Goal: Information Seeking & Learning: Learn about a topic

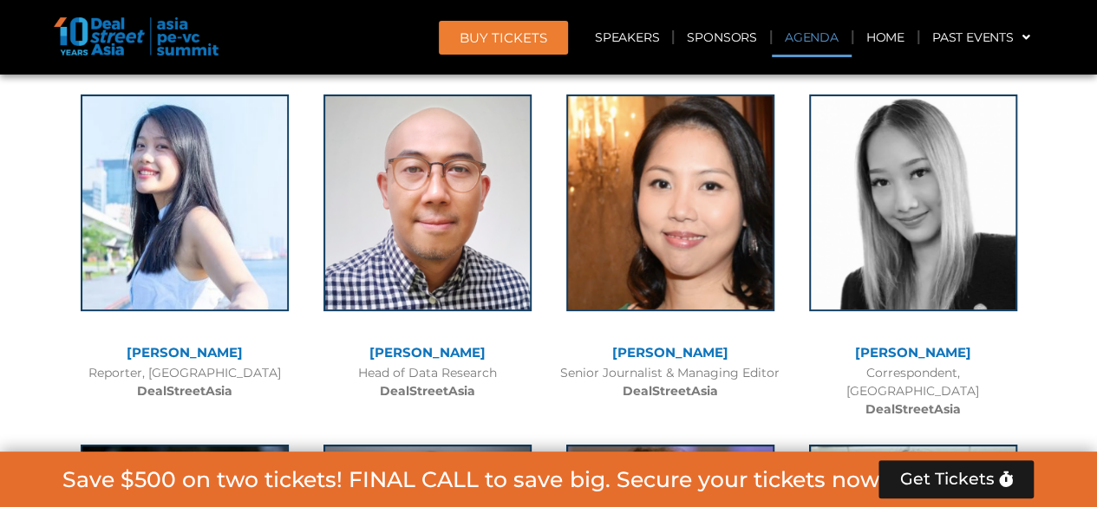
click at [805, 34] on link "Agenda" at bounding box center [812, 37] width 80 height 40
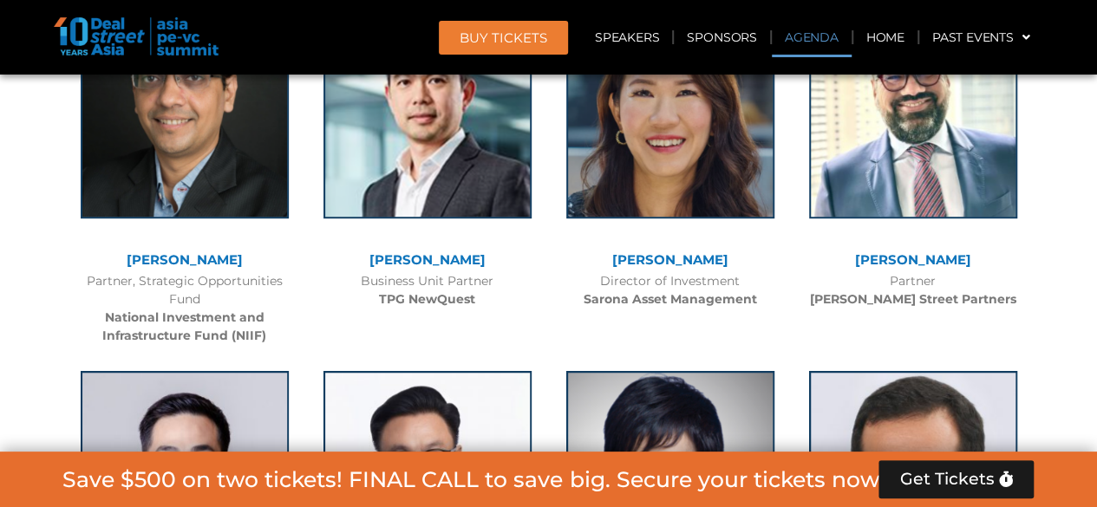
scroll to position [1032, 0]
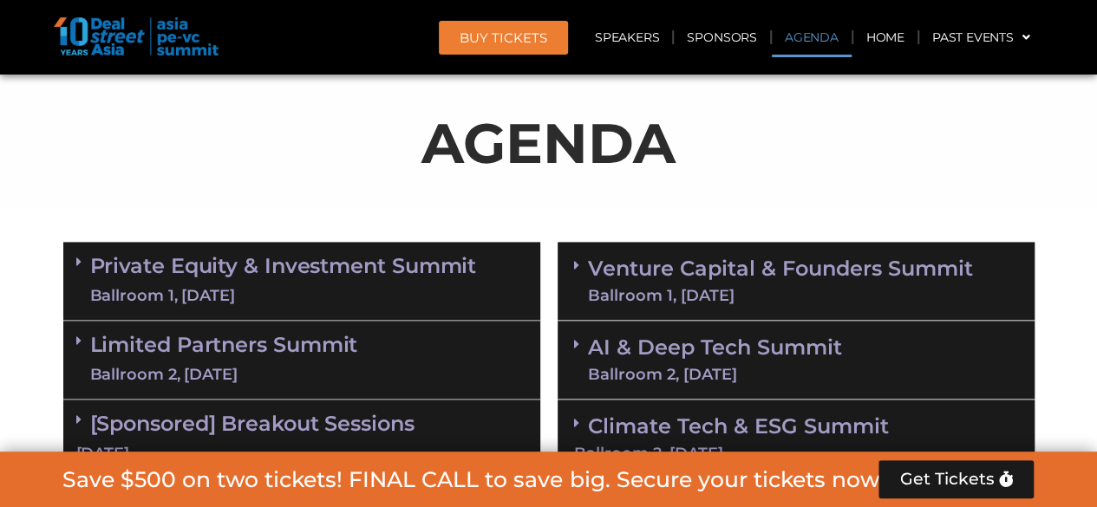
click at [301, 270] on link "Private Equity & Investment Summit Ballroom 1, [DATE]" at bounding box center [283, 281] width 387 height 52
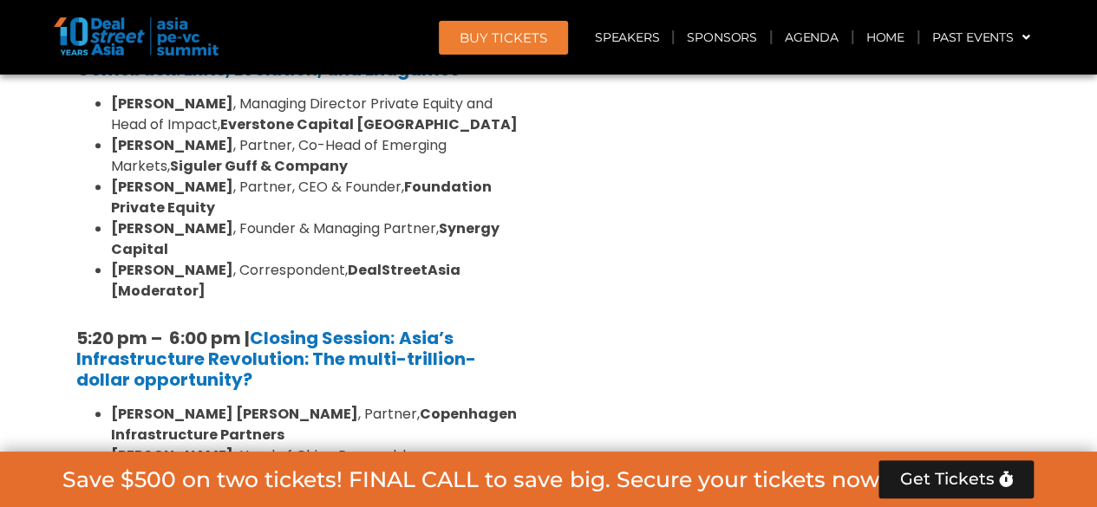
scroll to position [3633, 0]
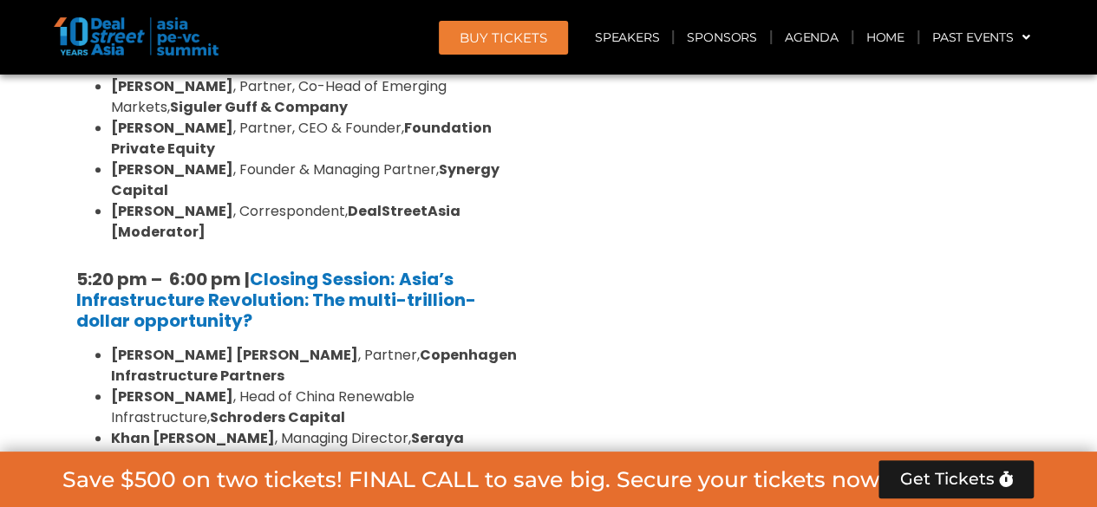
drag, startPoint x: 316, startPoint y: 251, endPoint x: 387, endPoint y: 261, distance: 71.9
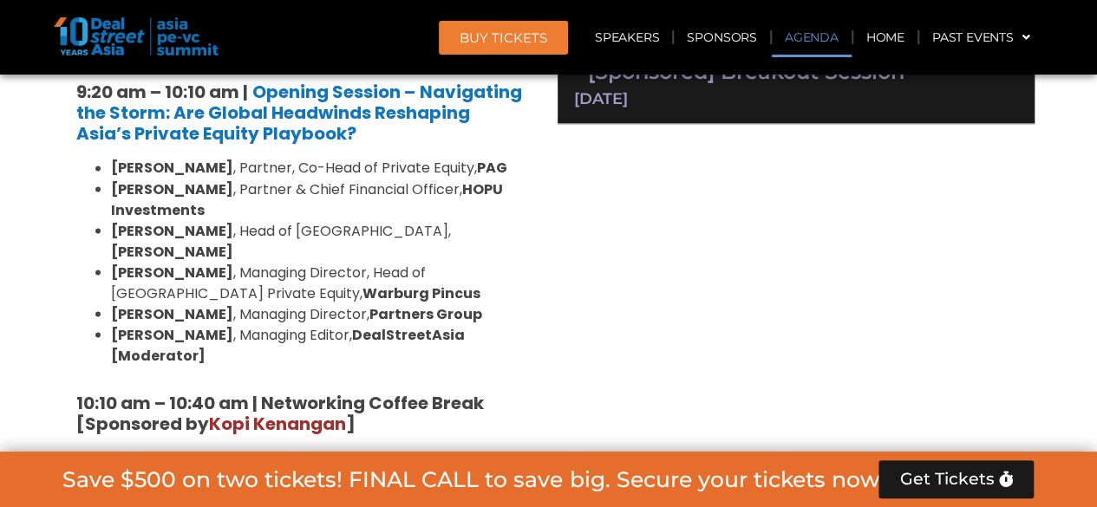
scroll to position [1118, 0]
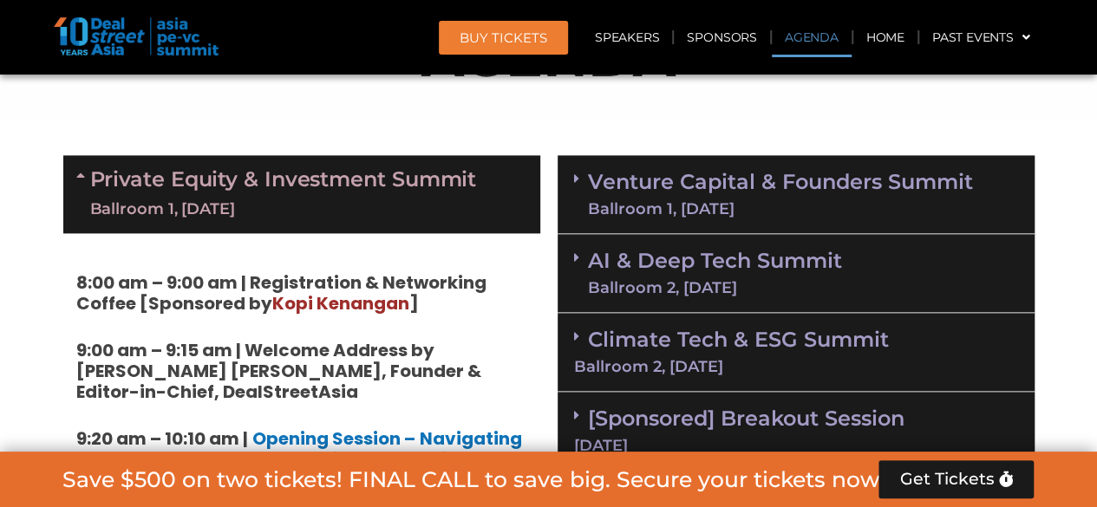
click at [688, 164] on div "Venture Capital & Founders​ Summit Ballroom 1, [DATE]" at bounding box center [795, 194] width 477 height 79
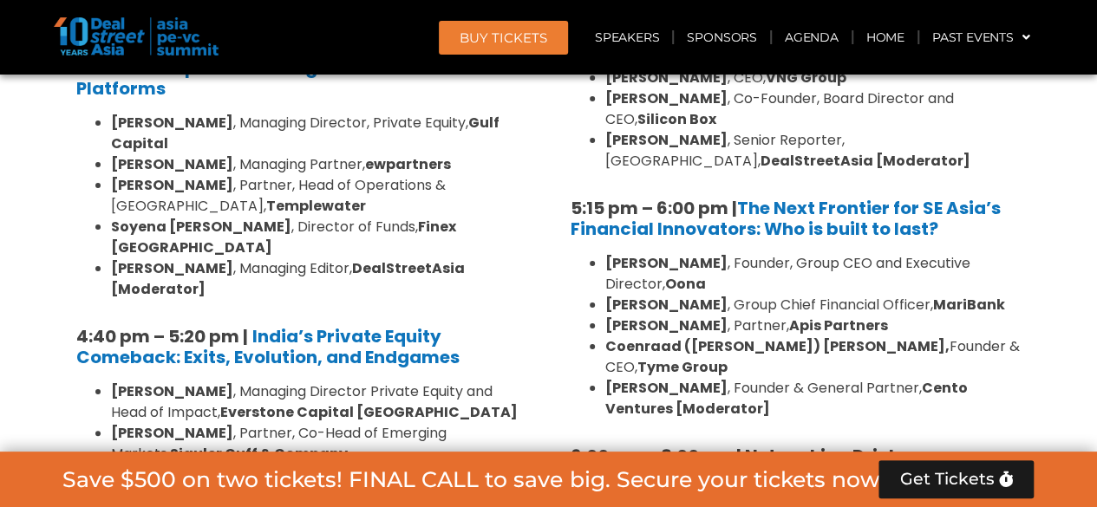
scroll to position [3373, 0]
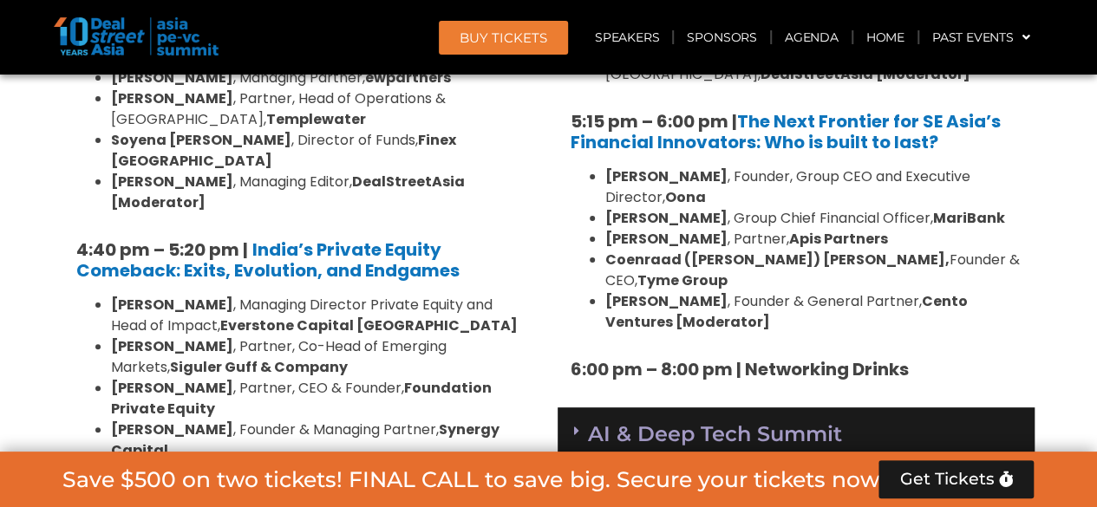
click at [662, 424] on link "AI & Deep Tech Summit Ballroom 2, [DATE]" at bounding box center [715, 446] width 254 height 45
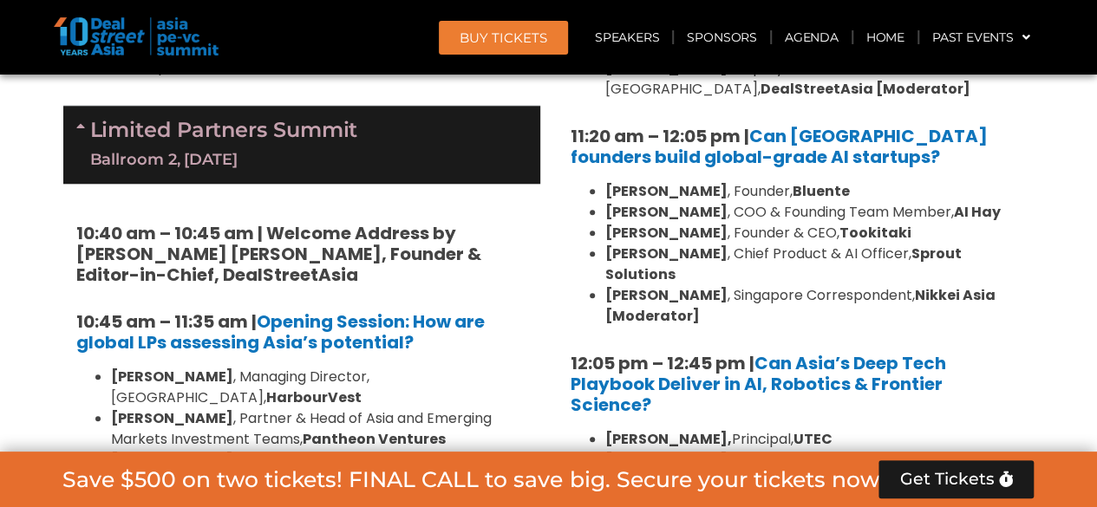
scroll to position [4240, 0]
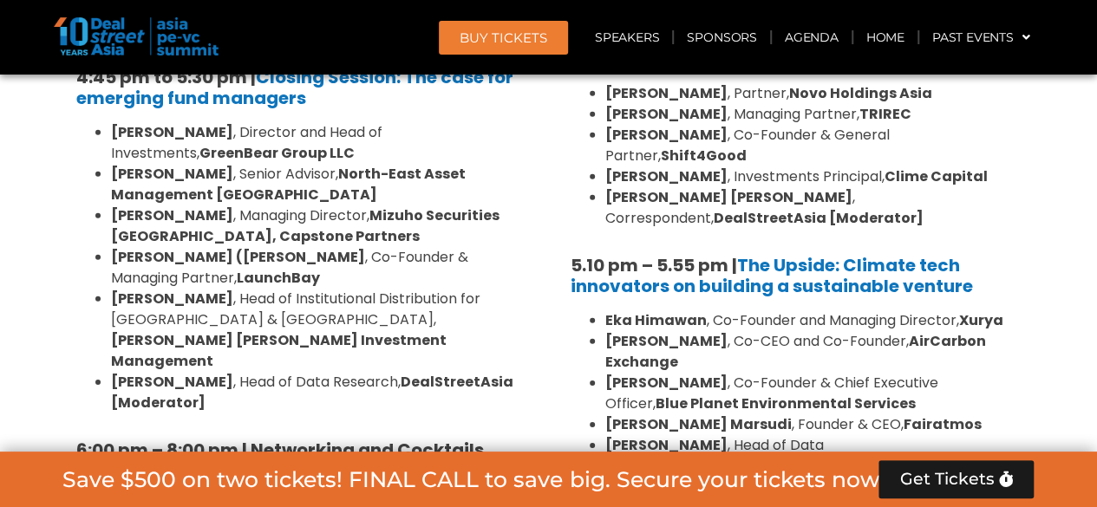
scroll to position [5800, 0]
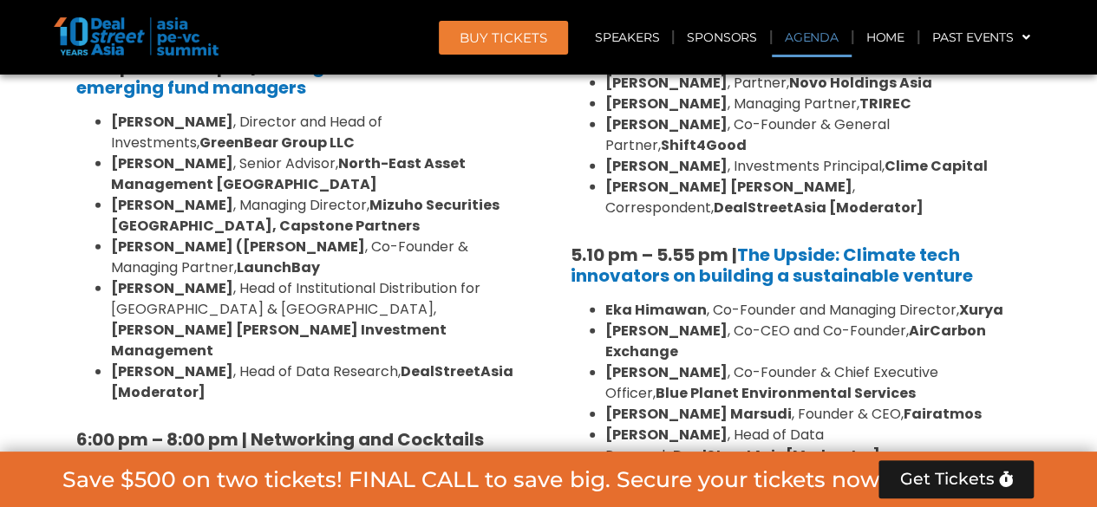
click at [800, 40] on link "Agenda" at bounding box center [812, 37] width 80 height 40
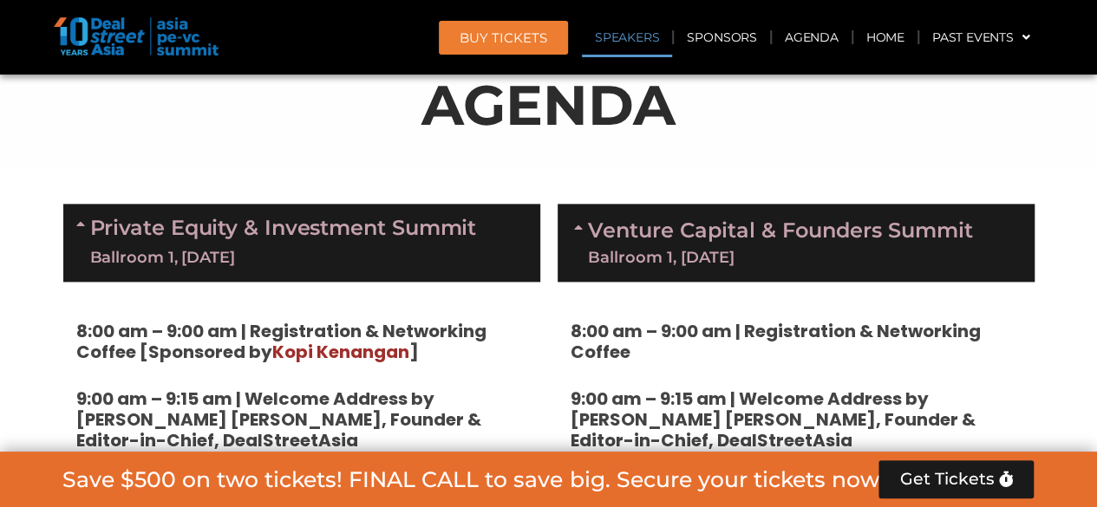
scroll to position [1032, 0]
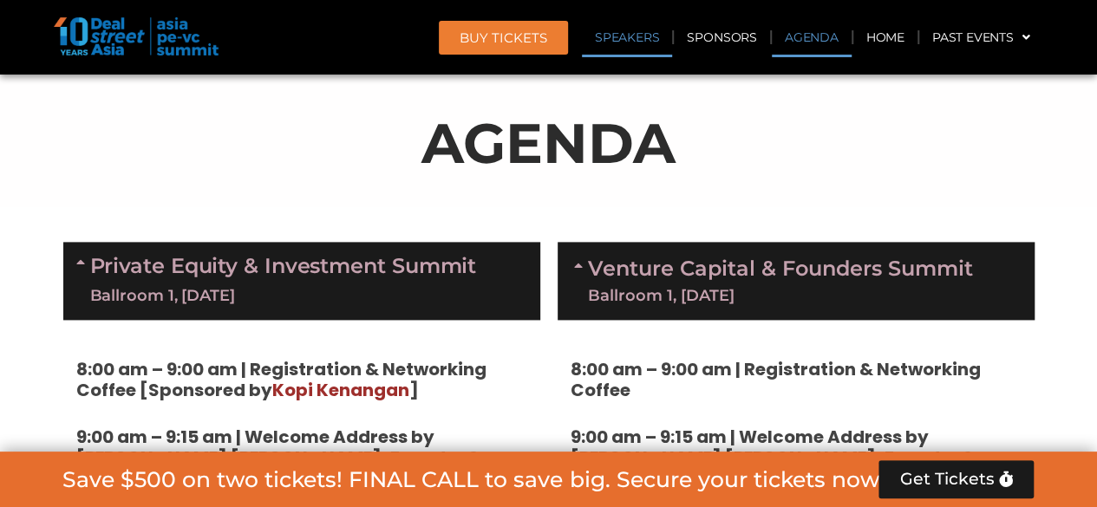
click at [635, 28] on link "Speakers" at bounding box center [627, 37] width 90 height 40
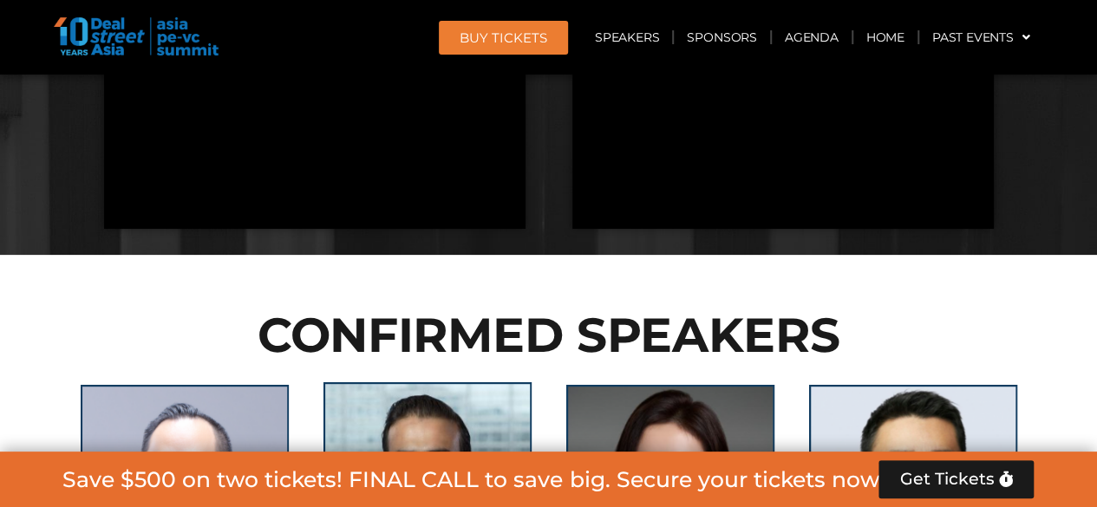
scroll to position [6757, 0]
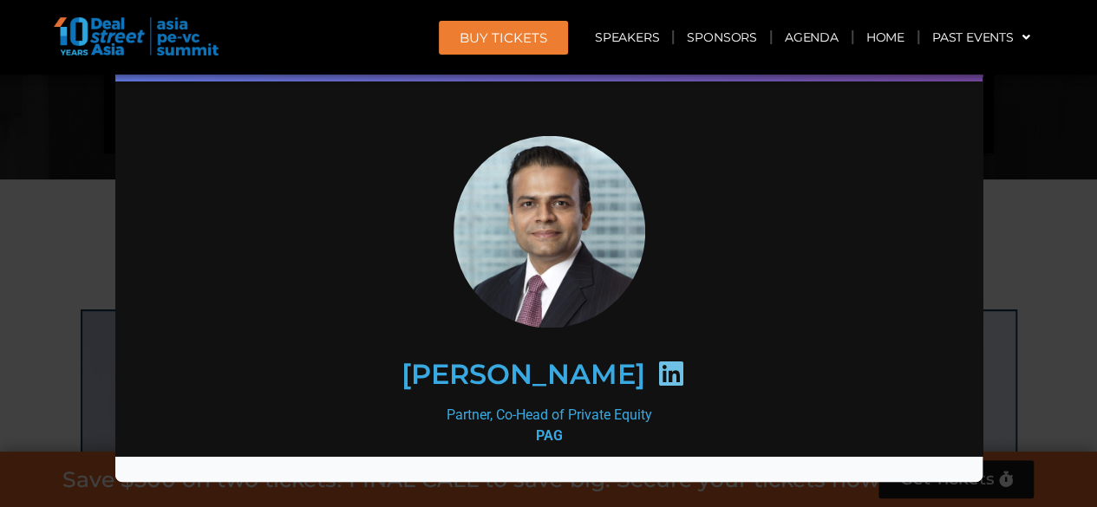
scroll to position [0, 0]
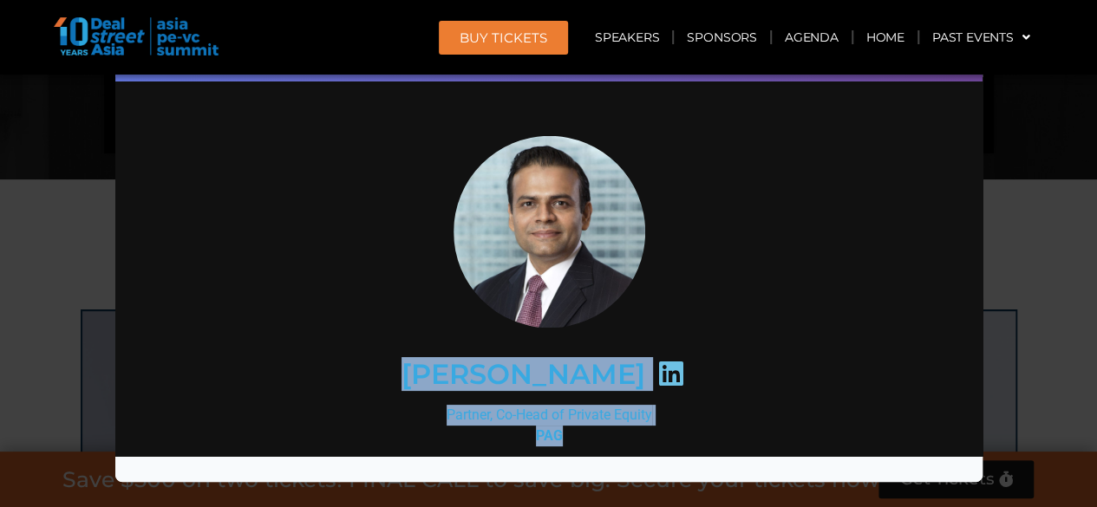
drag, startPoint x: 507, startPoint y: 399, endPoint x: 614, endPoint y: 430, distance: 111.1
copy div "[PERSON_NAME] Partner, Co-Head of Private Equity PAG"
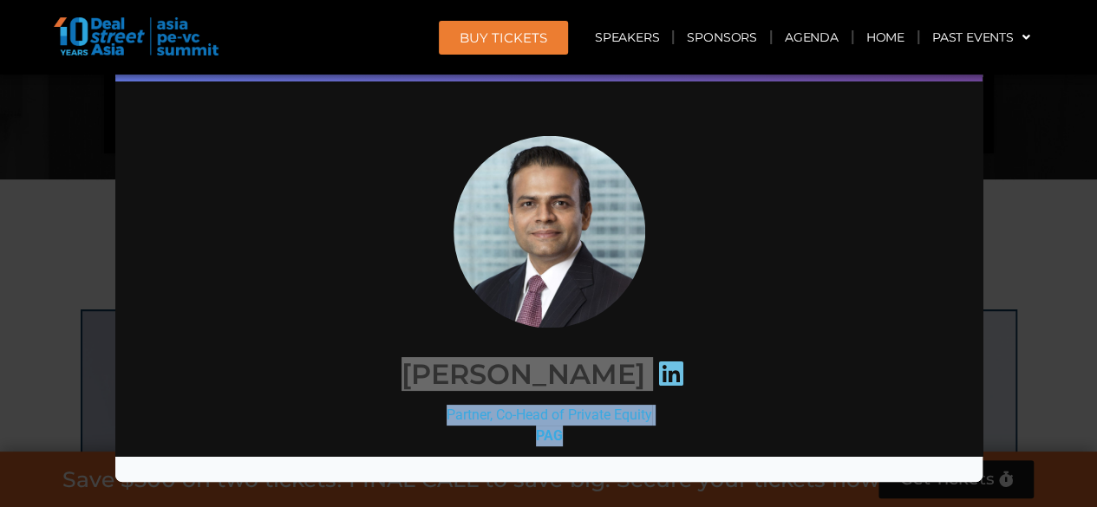
click at [38, 297] on div "Speaker Profile ×" at bounding box center [548, 253] width 1097 height 507
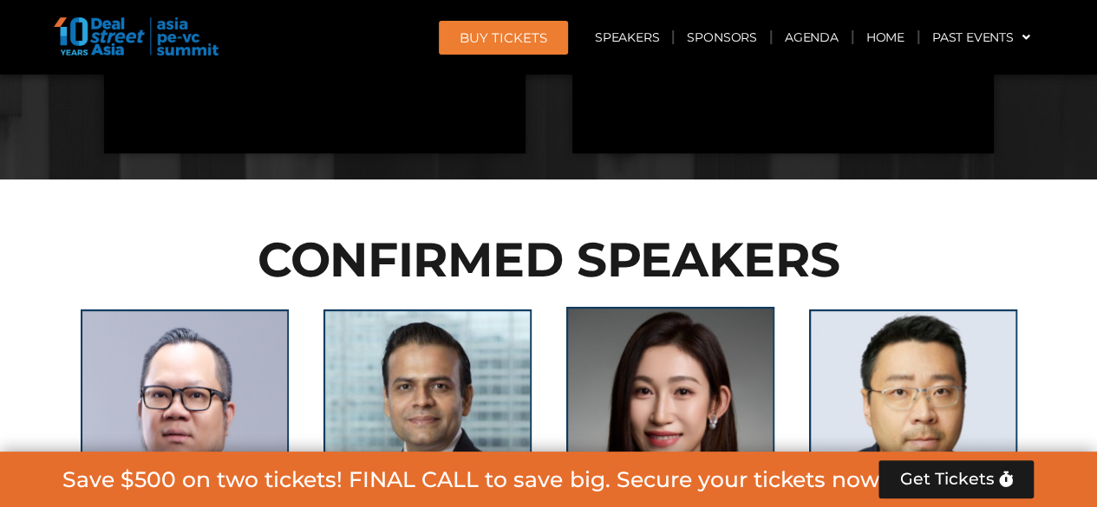
click at [711, 307] on img at bounding box center [670, 415] width 208 height 217
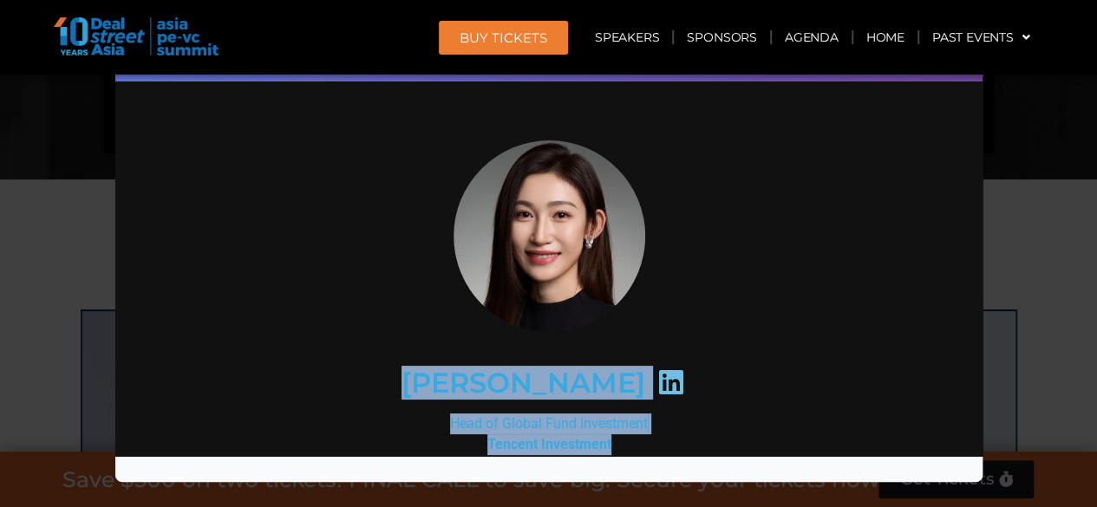
drag, startPoint x: 426, startPoint y: 376, endPoint x: 606, endPoint y: 440, distance: 191.4
copy div "[PERSON_NAME] Head of Global Fund Investment Tencent Investment"
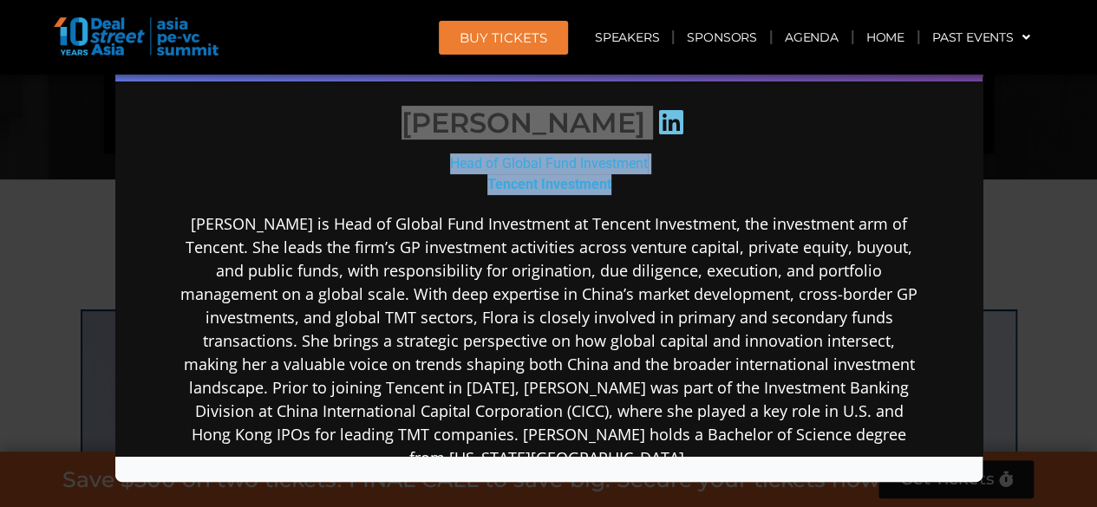
click at [64, 150] on div "Speaker Profile ×" at bounding box center [548, 253] width 1097 height 507
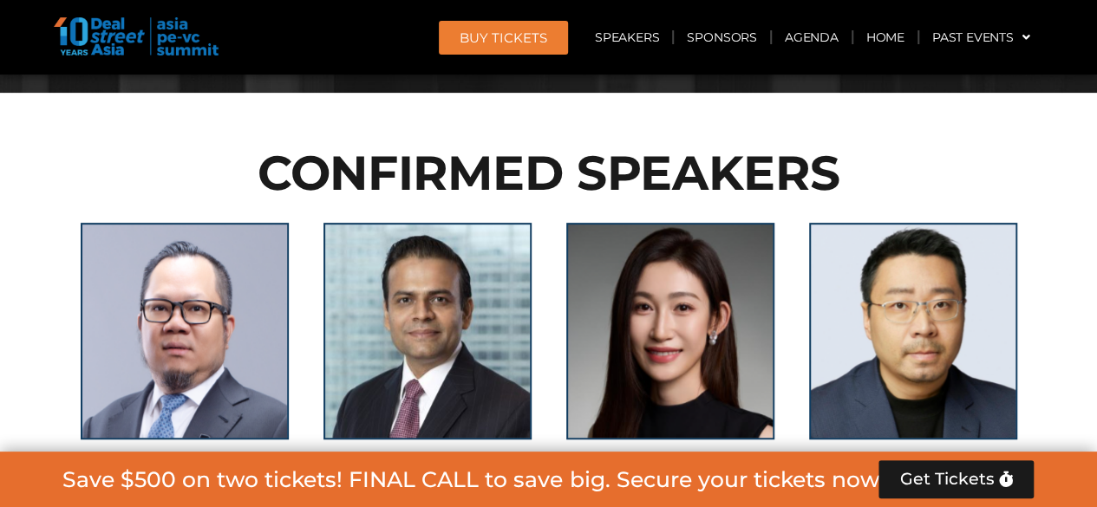
scroll to position [6670, 0]
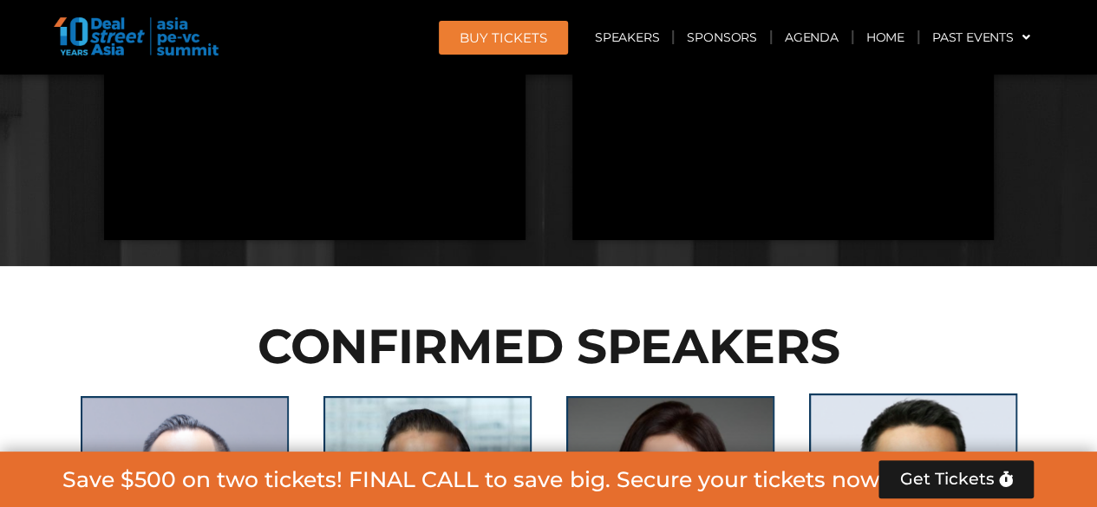
click at [862, 394] on img at bounding box center [913, 502] width 208 height 217
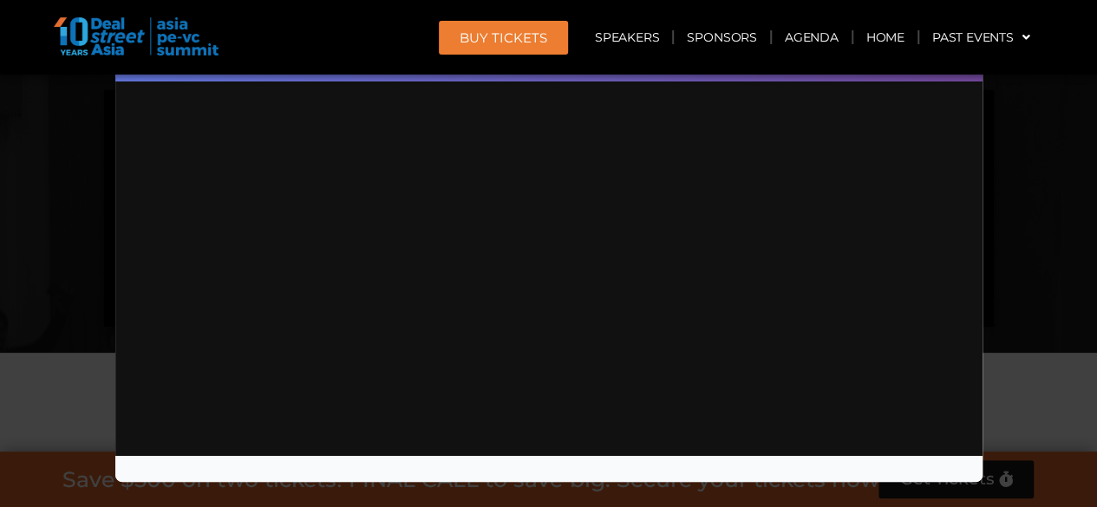
scroll to position [0, 0]
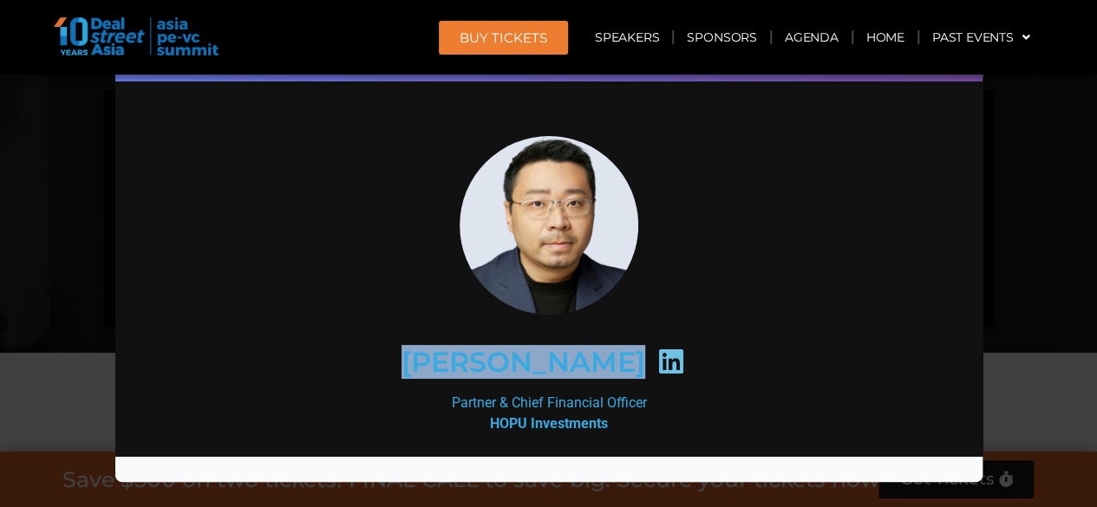
drag, startPoint x: 415, startPoint y: 359, endPoint x: 614, endPoint y: 431, distance: 211.2
click at [614, 431] on div "[PERSON_NAME]" at bounding box center [547, 362] width 749 height 164
copy div "[PERSON_NAME]"
click at [409, 346] on div "[PERSON_NAME]" at bounding box center [548, 362] width 675 height 89
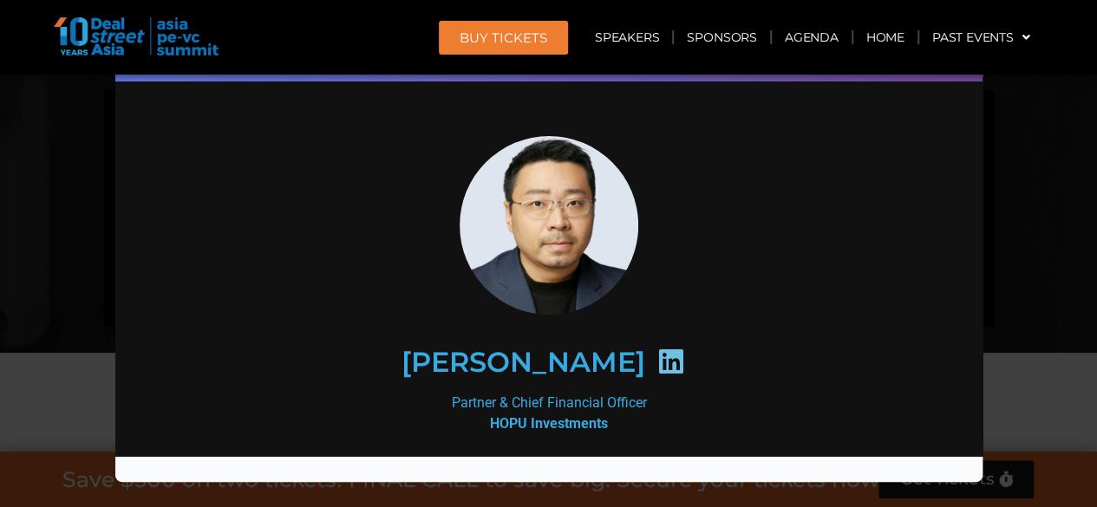
click at [610, 427] on div "Partner & Chief Financial Officer HOPU Investments" at bounding box center [547, 414] width 749 height 42
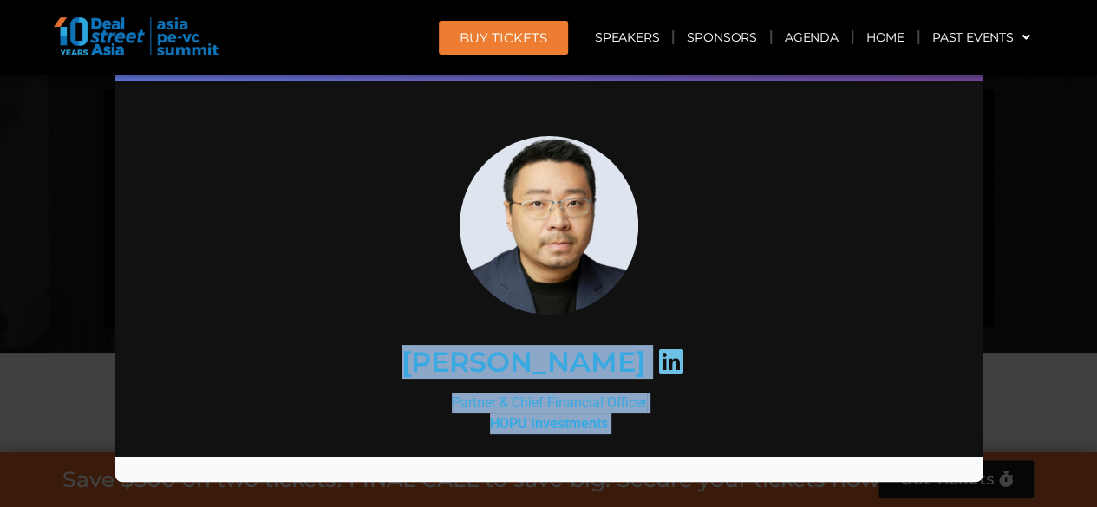
drag, startPoint x: 610, startPoint y: 426, endPoint x: 408, endPoint y: 369, distance: 209.7
click at [408, 369] on div "[PERSON_NAME] Partner & Chief Financial Officer HOPU Investments [PERSON_NAME] …" at bounding box center [547, 515] width 749 height 758
copy div "[PERSON_NAME] Partner & Chief Financial Officer HOPU Investments"
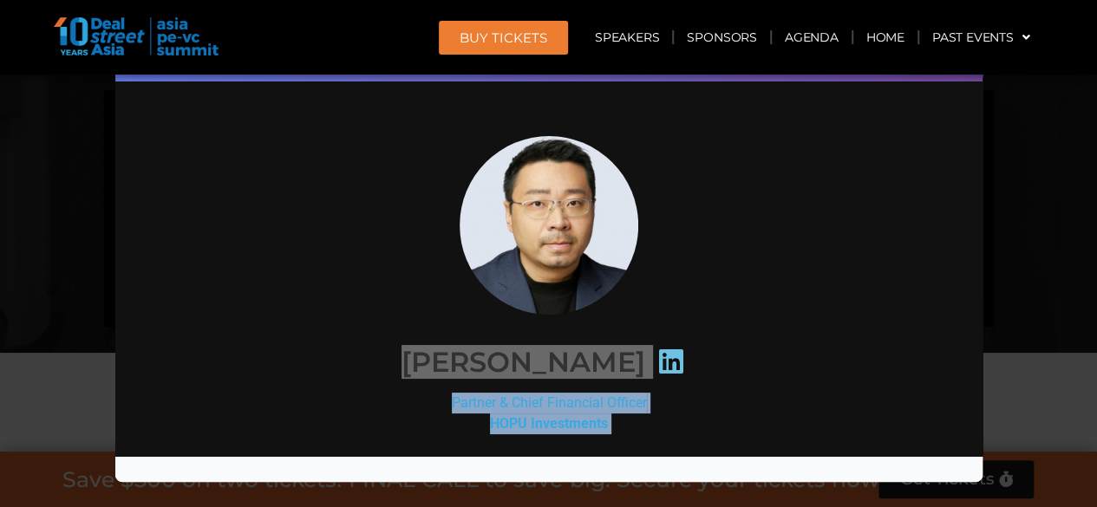
drag, startPoint x: 55, startPoint y: 388, endPoint x: 126, endPoint y: 387, distance: 70.2
click at [56, 387] on div "Speaker Profile ×" at bounding box center [548, 253] width 1097 height 507
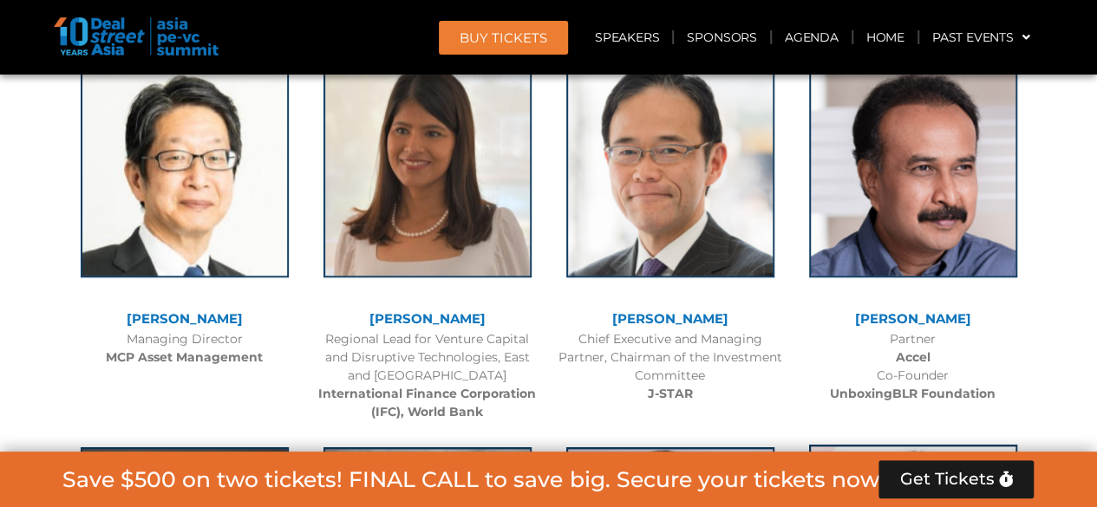
scroll to position [7364, 0]
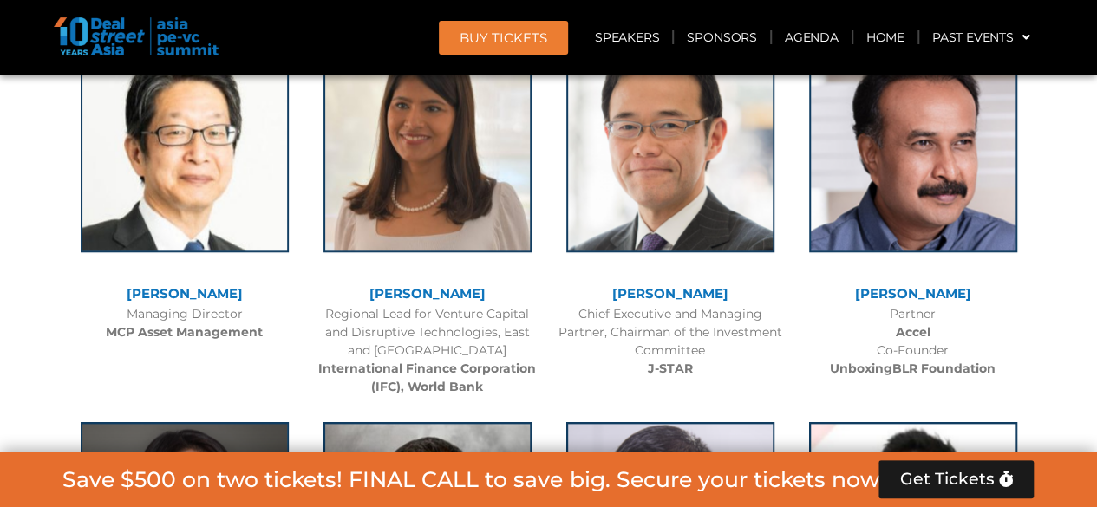
drag, startPoint x: 361, startPoint y: 341, endPoint x: 509, endPoint y: 404, distance: 161.2
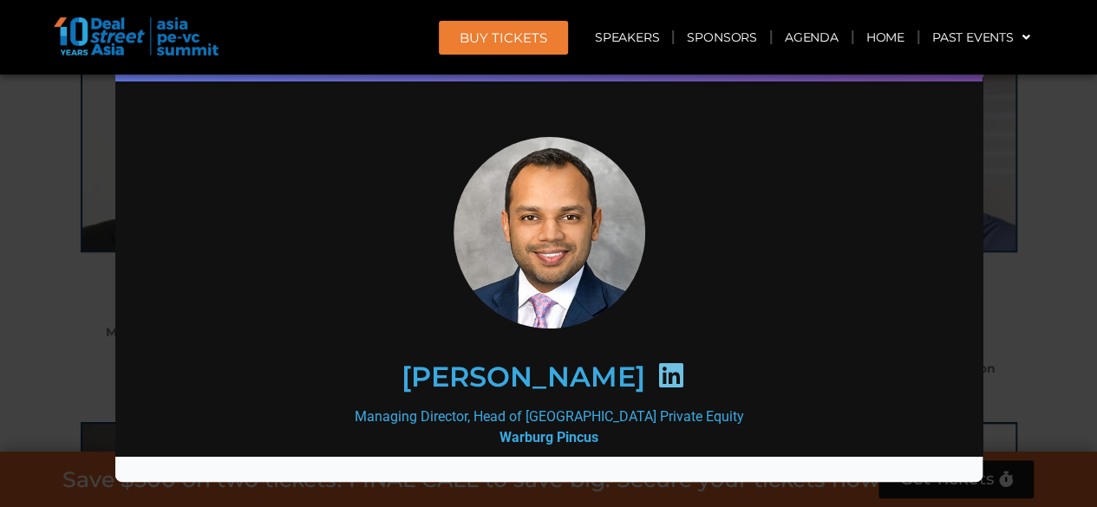
scroll to position [0, 0]
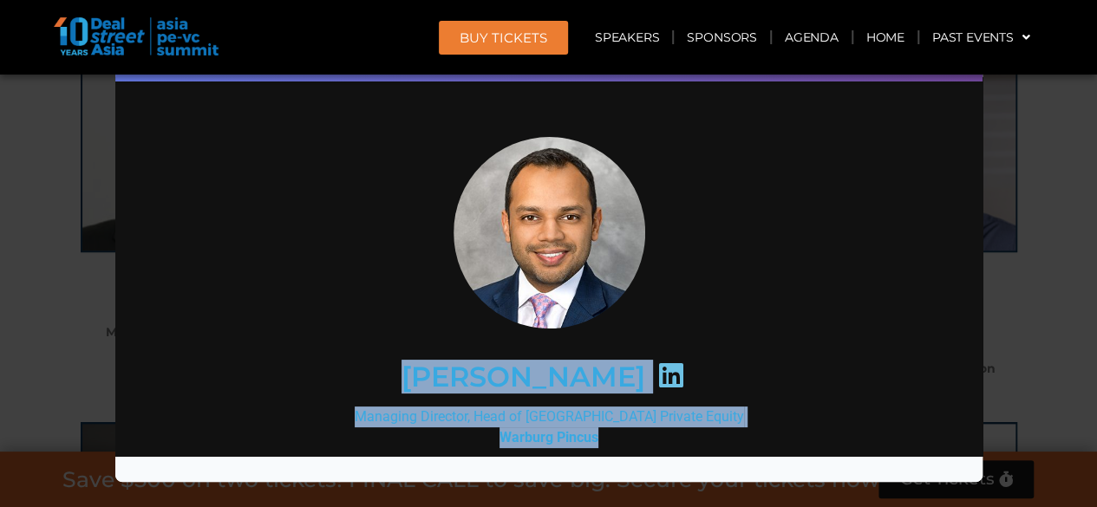
drag, startPoint x: 393, startPoint y: 376, endPoint x: 595, endPoint y: 435, distance: 210.4
copy div "[PERSON_NAME] Managing Director, Head of [GEOGRAPHIC_DATA] Private Equity Warbu…"
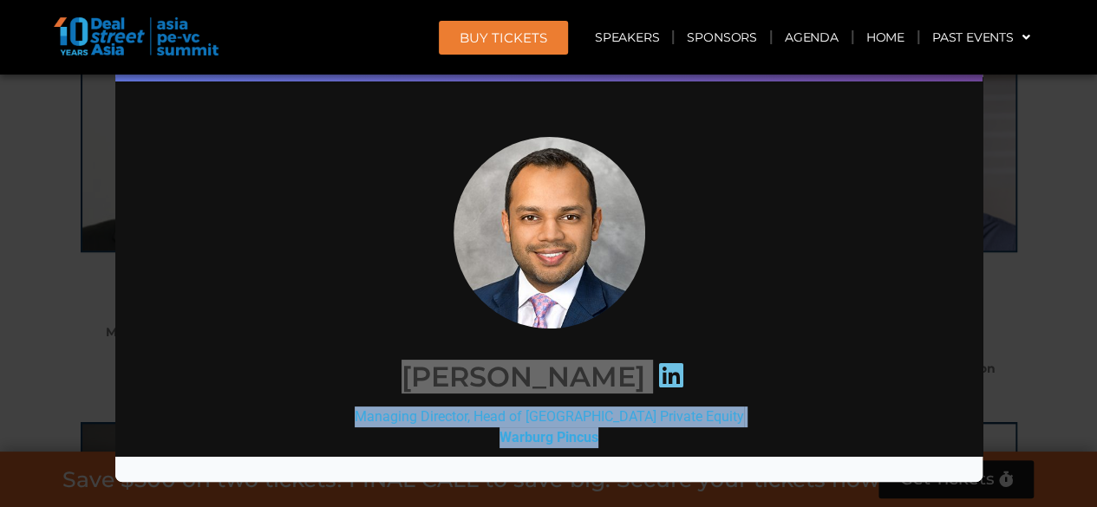
drag, startPoint x: 40, startPoint y: 358, endPoint x: 115, endPoint y: 344, distance: 76.7
click at [40, 358] on div "Speaker Profile ×" at bounding box center [548, 253] width 1097 height 507
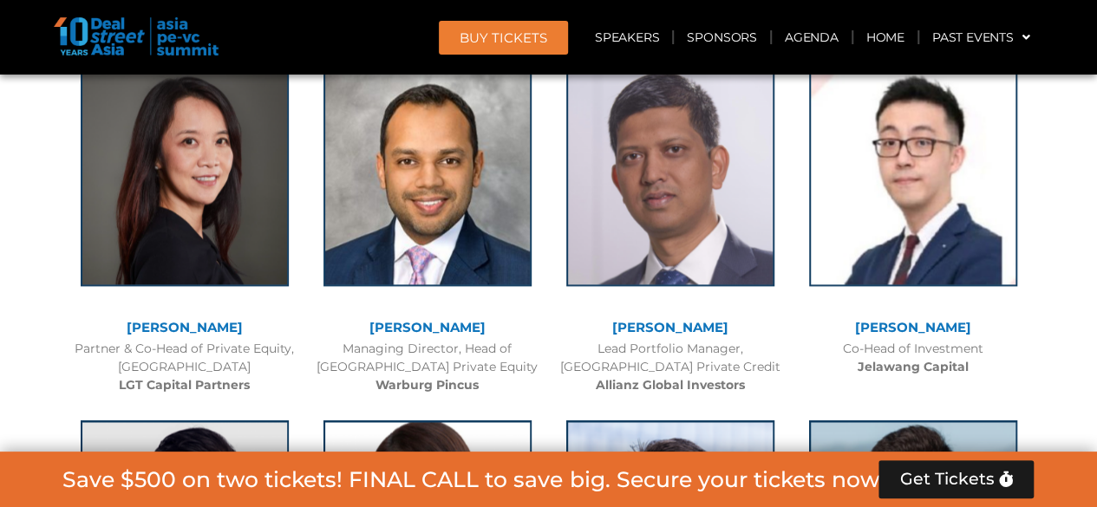
scroll to position [7797, 0]
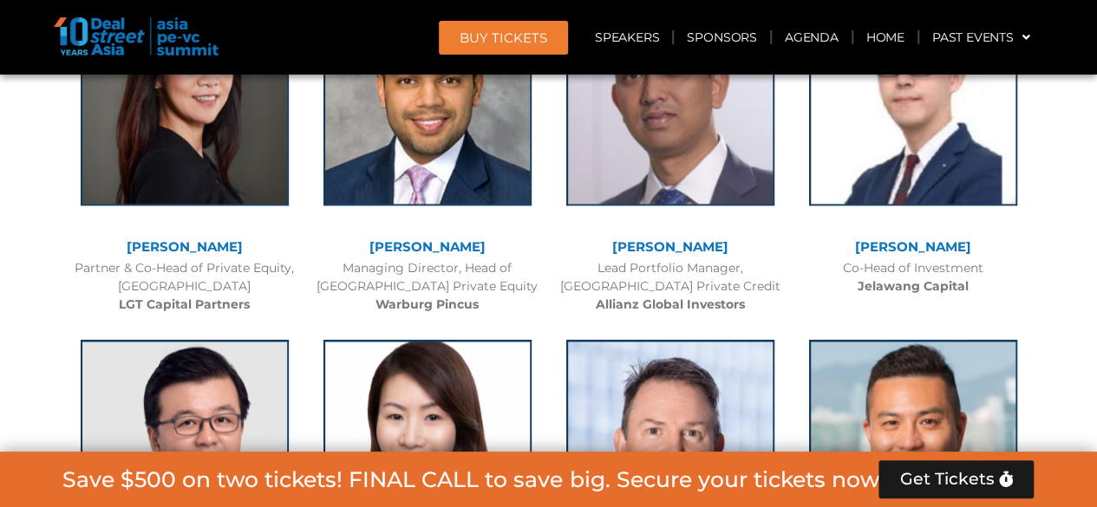
drag, startPoint x: 460, startPoint y: 340, endPoint x: 327, endPoint y: 241, distance: 165.4
click at [327, 323] on div "[PERSON_NAME] Managing Director, Head of Global Wealth Solutions Asia Pacific e…" at bounding box center [427, 507] width 243 height 369
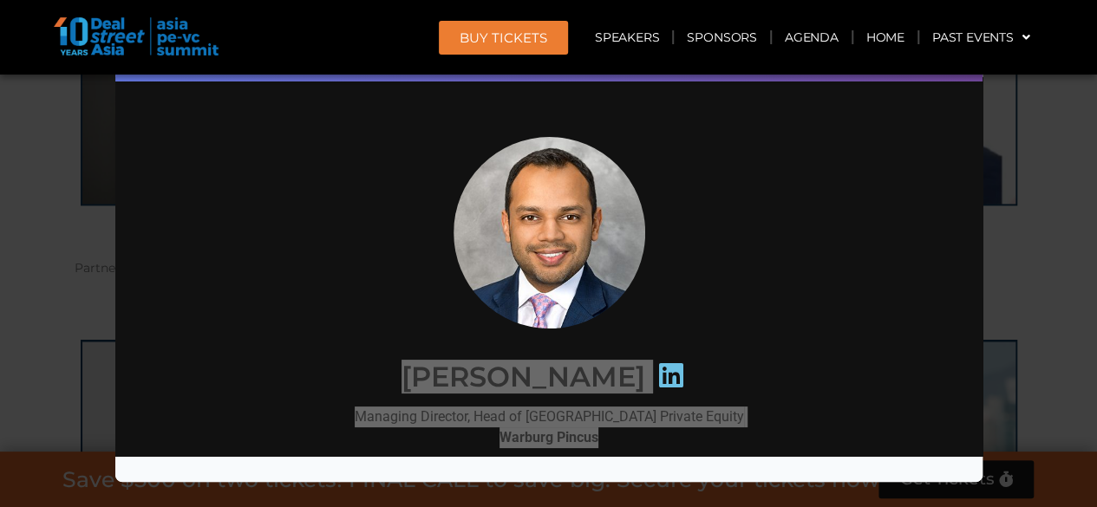
copy div "[PERSON_NAME] Managing Director, Head of Global Wealth Solutions [GEOGRAPHIC_DA…"
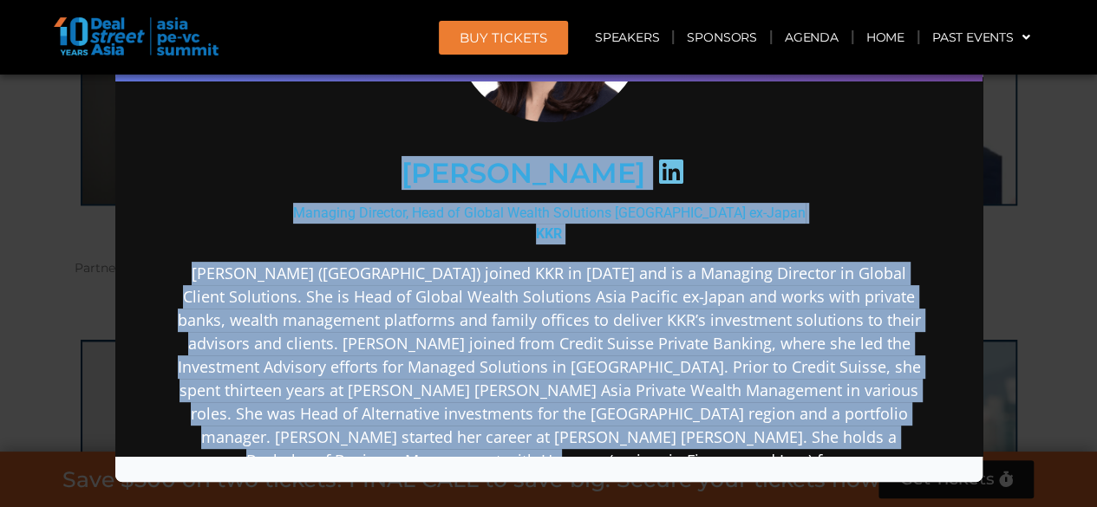
scroll to position [245, 0]
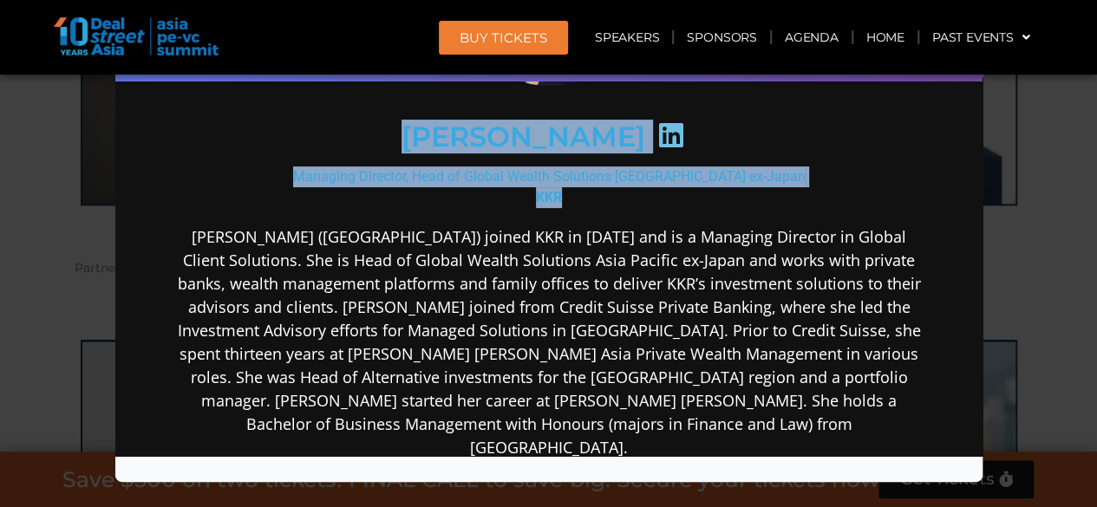
drag, startPoint x: 372, startPoint y: 373, endPoint x: 561, endPoint y: 203, distance: 254.2
click at [561, 203] on div "[PERSON_NAME] Managing Director, Head of Global Wealth Solutions Asia Pacific e…" at bounding box center [547, 313] width 749 height 842
copy div "[PERSON_NAME] Managing Director, Head of Global Wealth Solutions [GEOGRAPHIC_DA…"
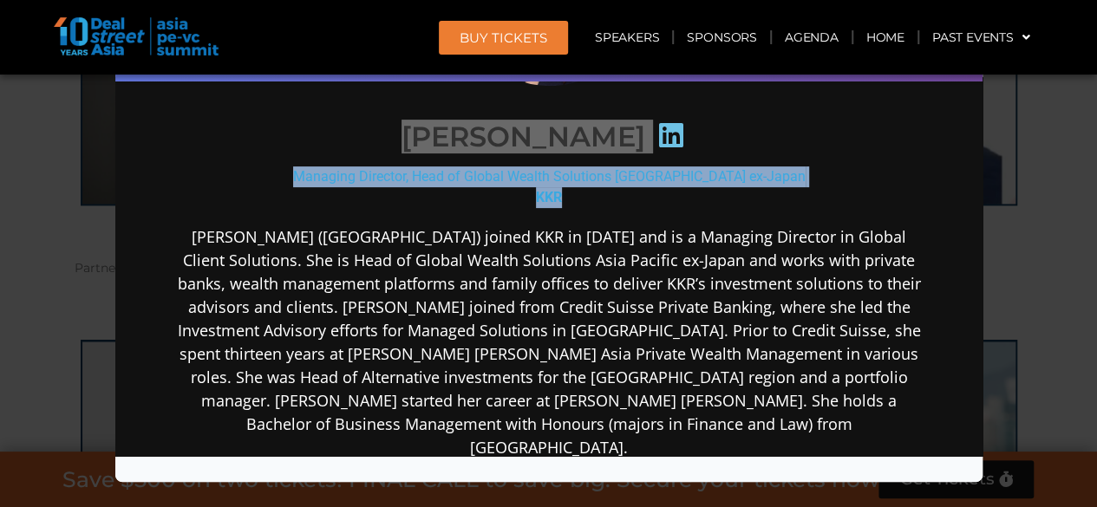
click at [57, 280] on div "Speaker Profile ×" at bounding box center [548, 253] width 1097 height 507
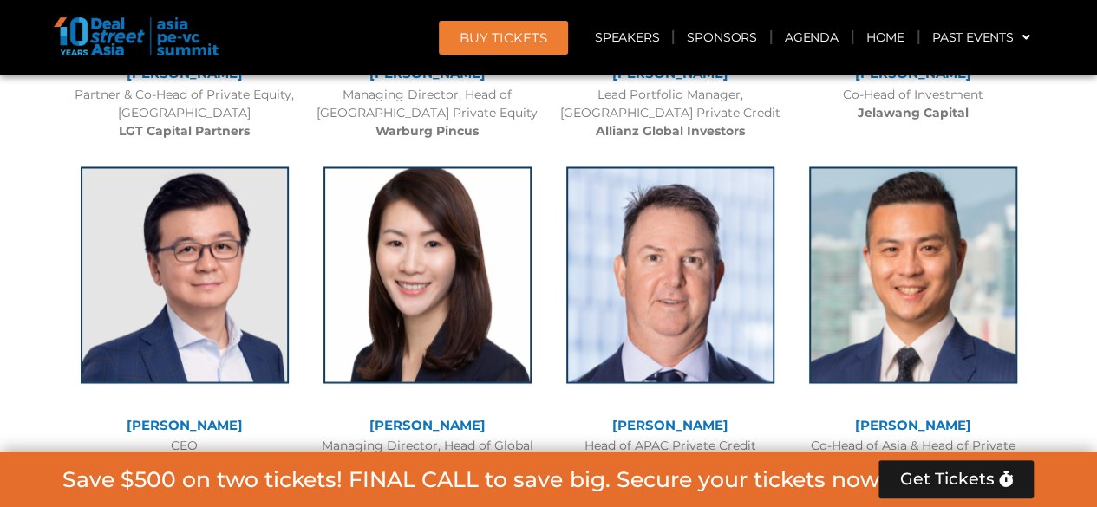
scroll to position [8144, 0]
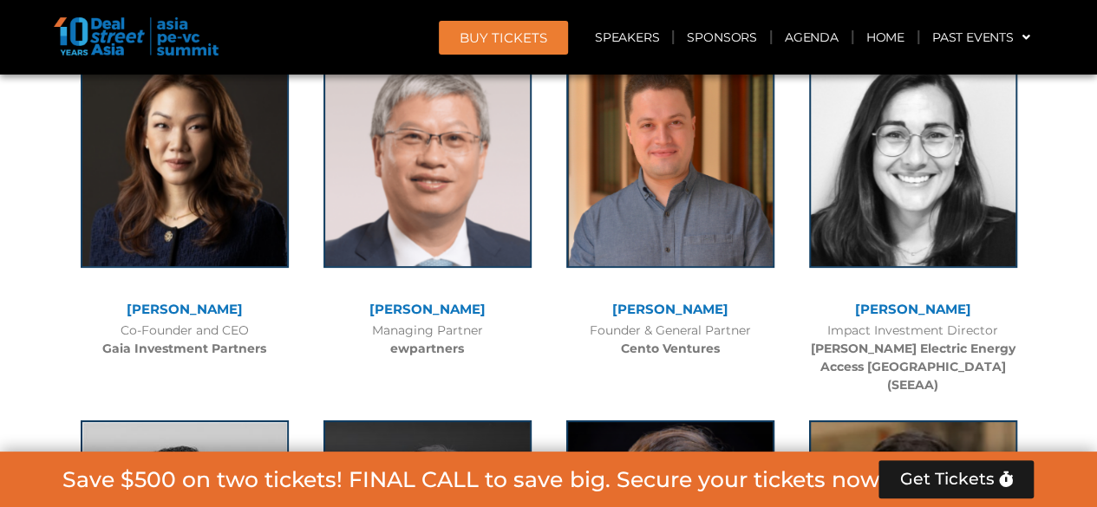
scroll to position [9965, 0]
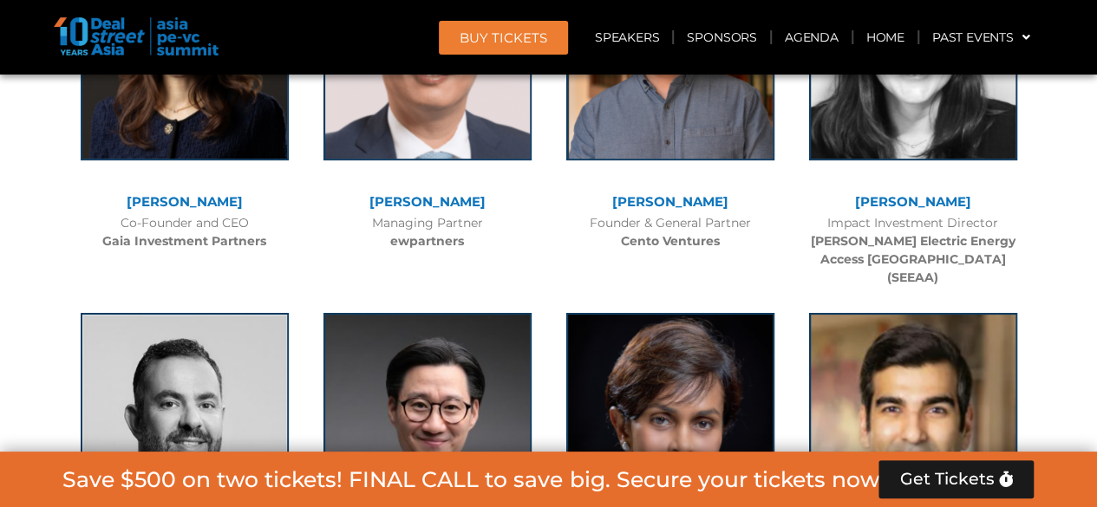
drag, startPoint x: 503, startPoint y: 284, endPoint x: 380, endPoint y: 210, distance: 143.9
click at [380, 296] on div "[PERSON_NAME] Founding Member & Managing Director Primavera Capital" at bounding box center [427, 471] width 243 height 351
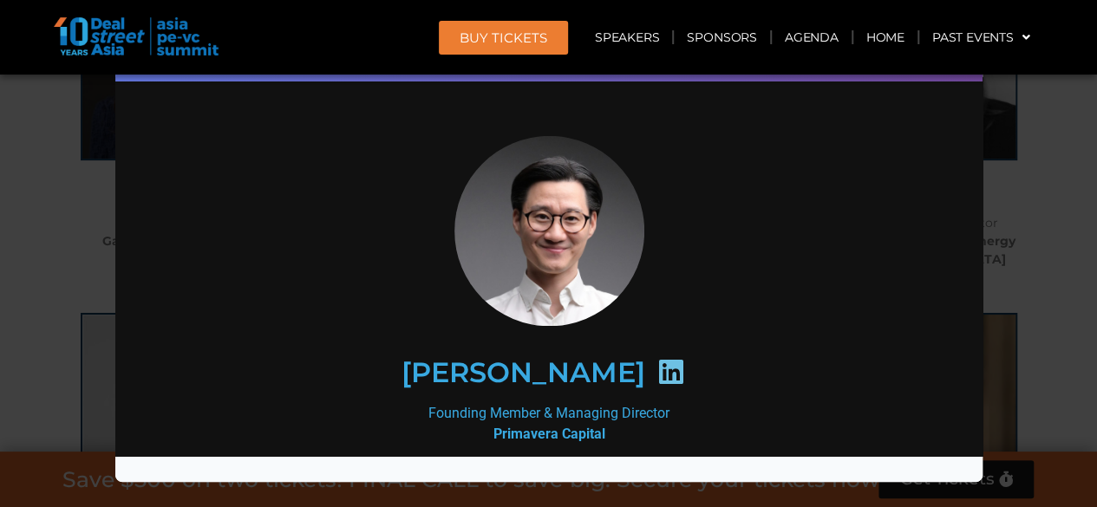
scroll to position [0, 0]
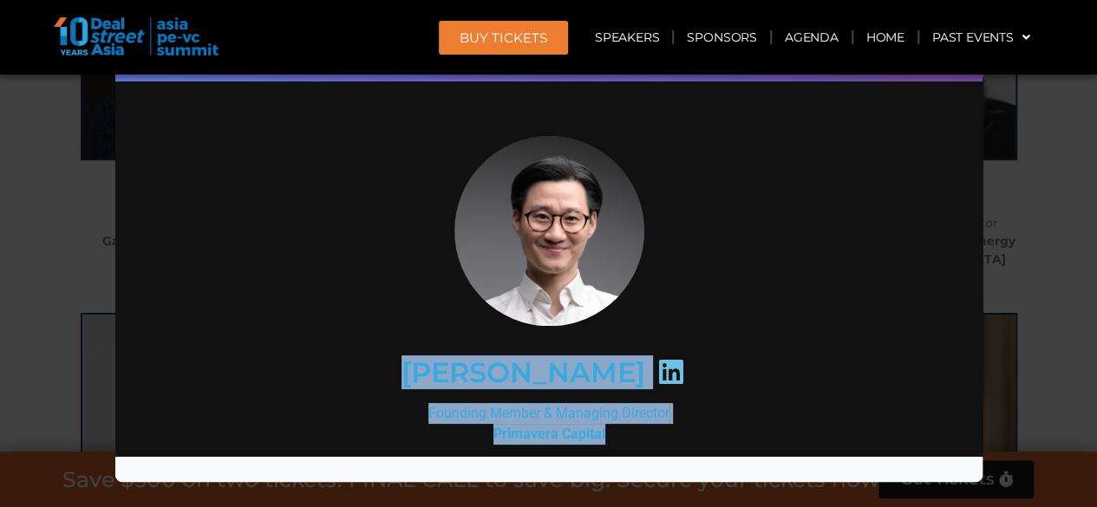
drag, startPoint x: 438, startPoint y: 372, endPoint x: 597, endPoint y: 437, distance: 172.3
copy div "[PERSON_NAME] Founding Member & Managing Director Primavera Capital"
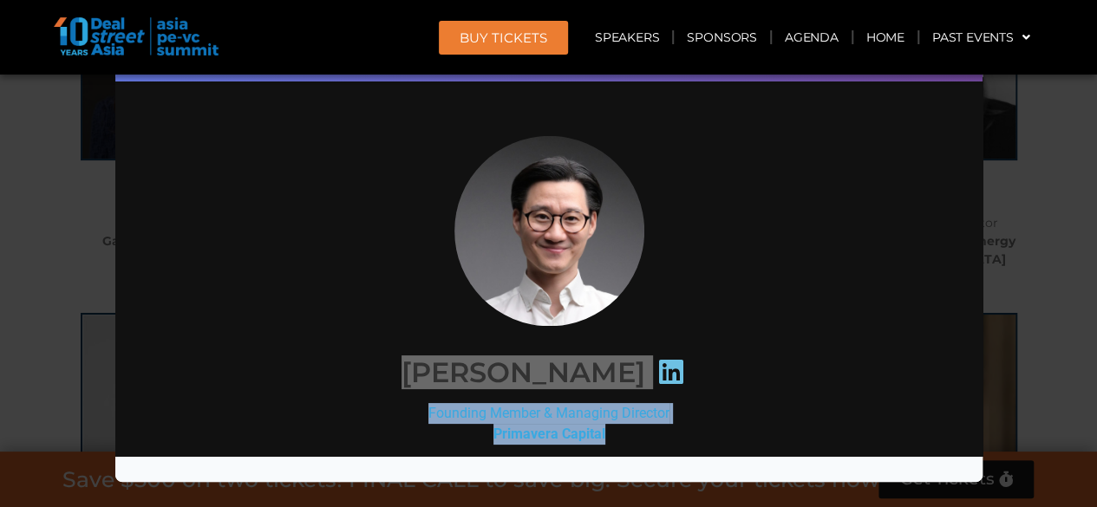
click at [31, 370] on div "Speaker Profile ×" at bounding box center [548, 253] width 1097 height 507
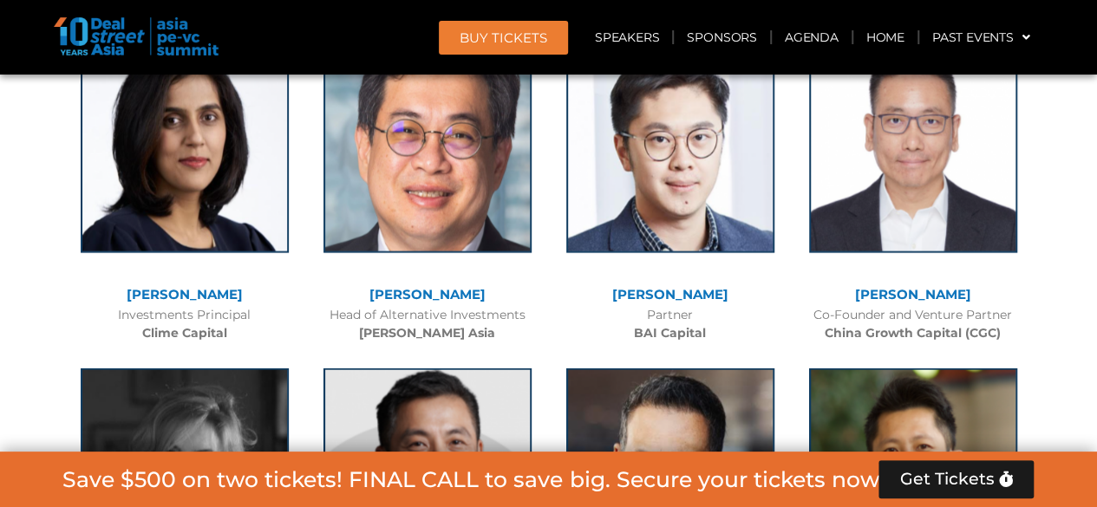
scroll to position [11959, 0]
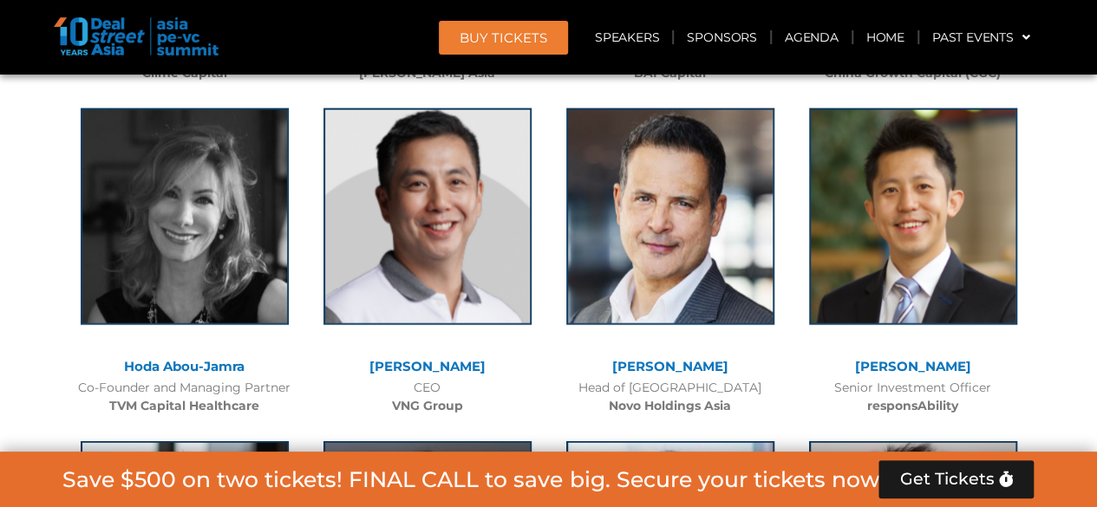
drag, startPoint x: 489, startPoint y: 362, endPoint x: 415, endPoint y: 324, distance: 83.0
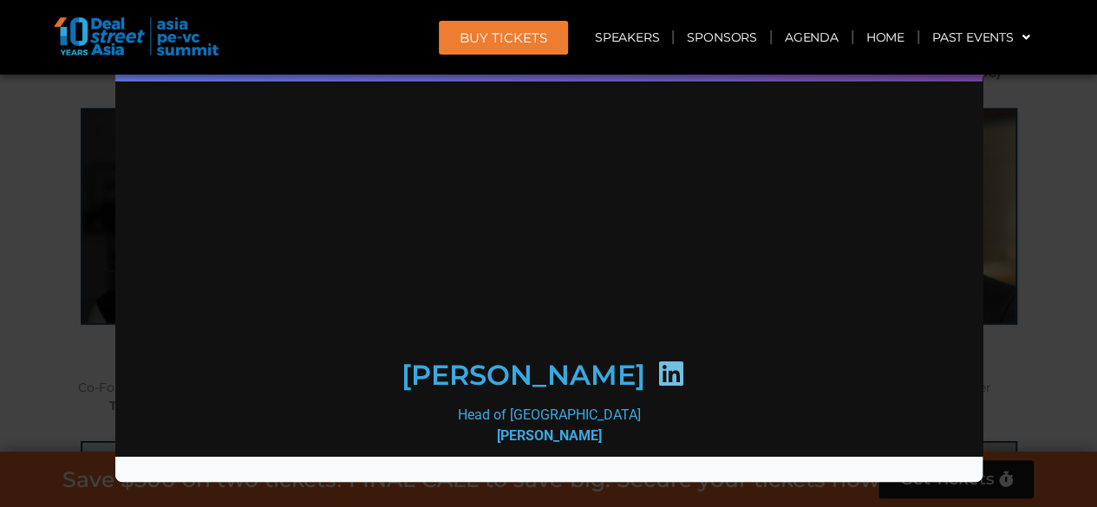
scroll to position [0, 0]
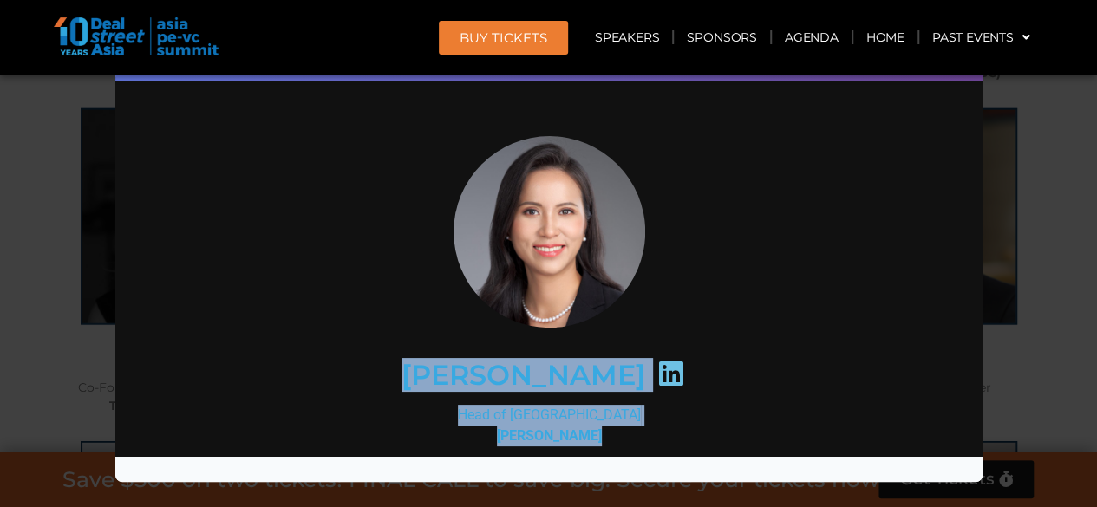
drag, startPoint x: 418, startPoint y: 373, endPoint x: 625, endPoint y: 428, distance: 214.5
copy div "[PERSON_NAME] Head of [GEOGRAPHIC_DATA] [PERSON_NAME]"
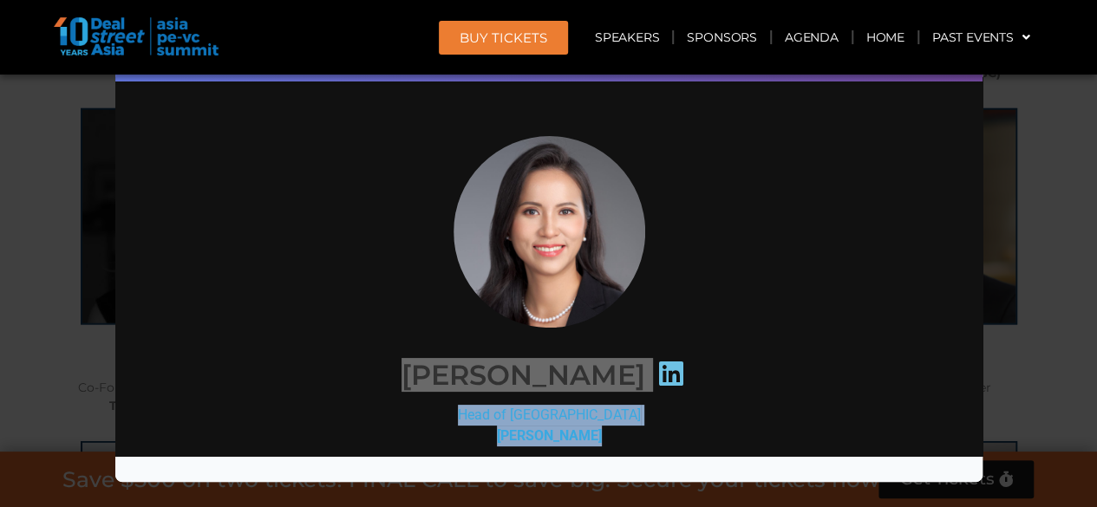
click at [0, 370] on div "Speaker Profile ×" at bounding box center [548, 253] width 1097 height 507
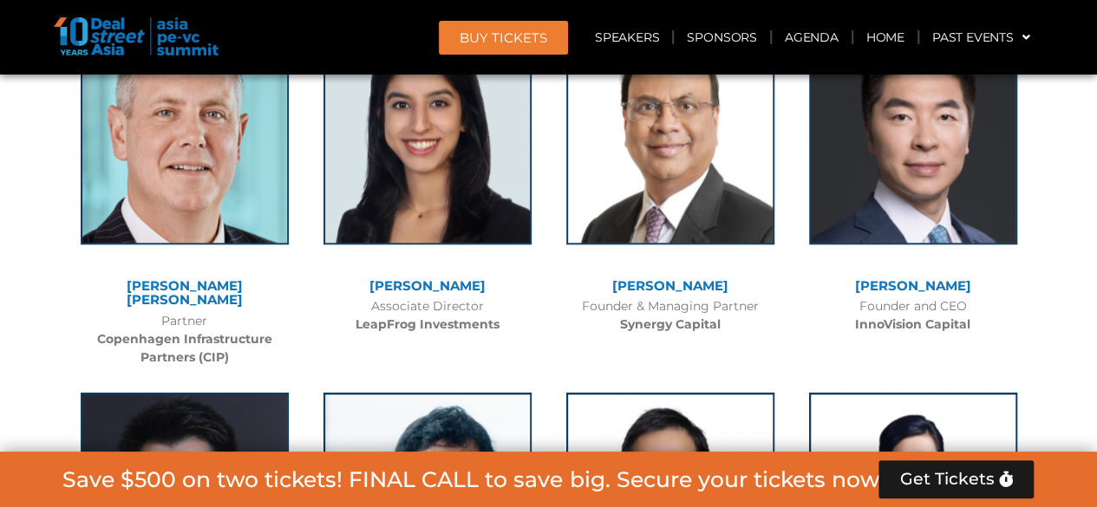
scroll to position [13780, 0]
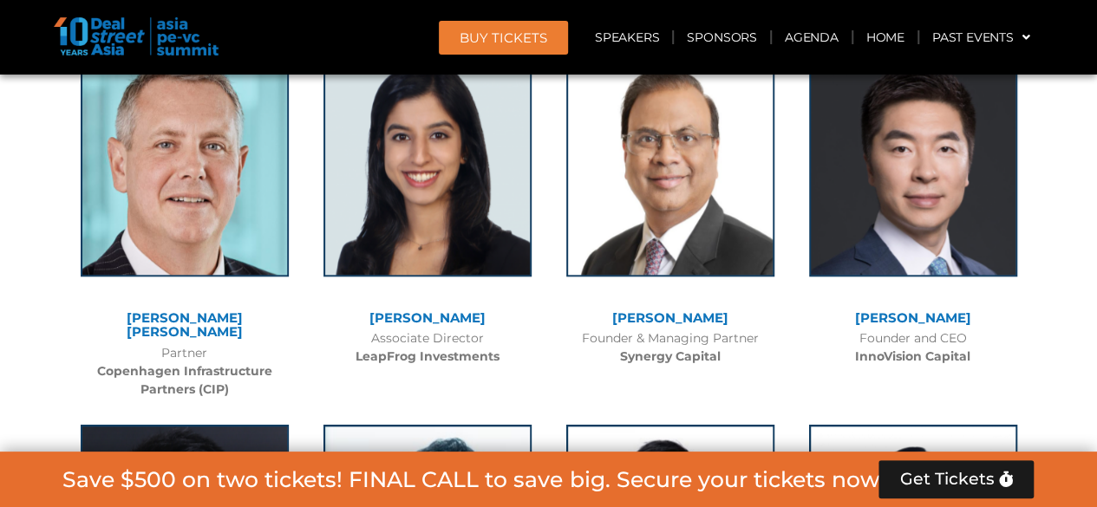
drag, startPoint x: 233, startPoint y: 305, endPoint x: 146, endPoint y: 254, distance: 101.4
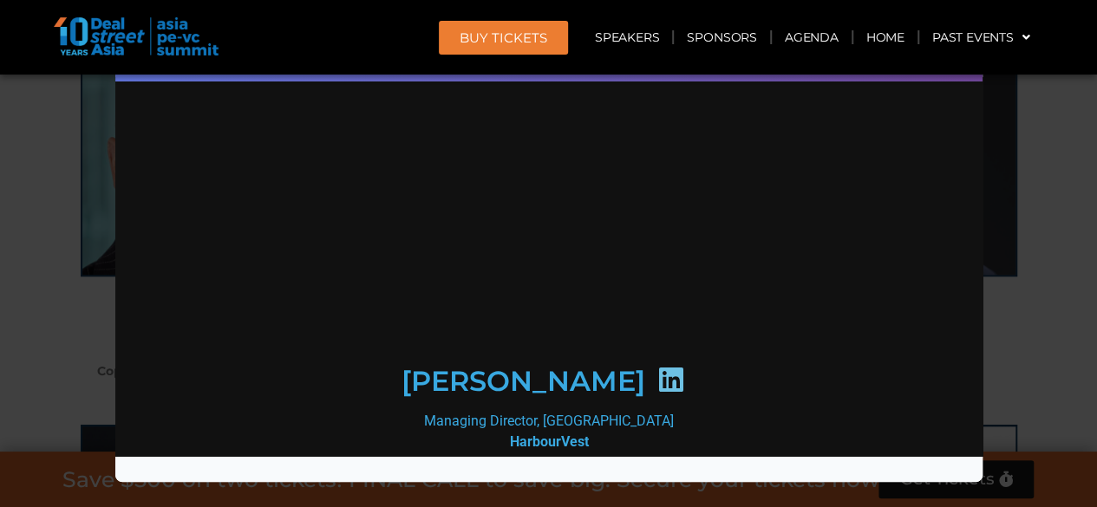
scroll to position [0, 0]
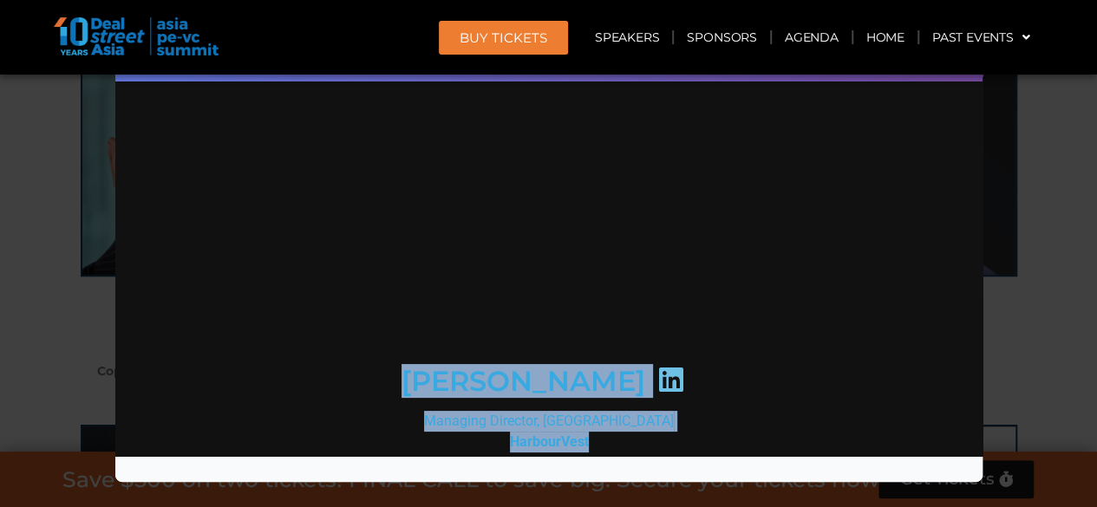
drag, startPoint x: 590, startPoint y: 436, endPoint x: 438, endPoint y: 373, distance: 165.2
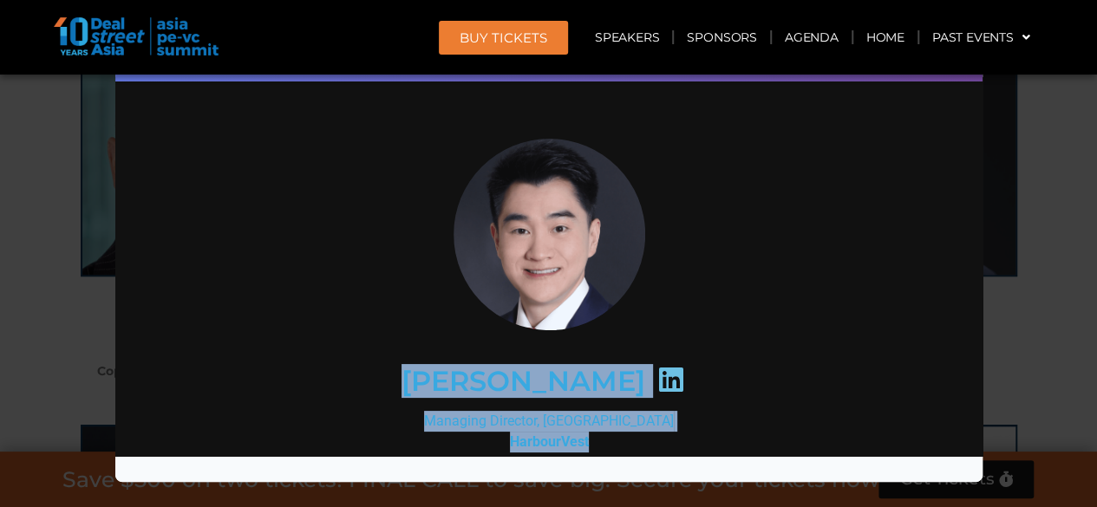
copy div "[PERSON_NAME] Managing Director, Singapore HarbourVest"
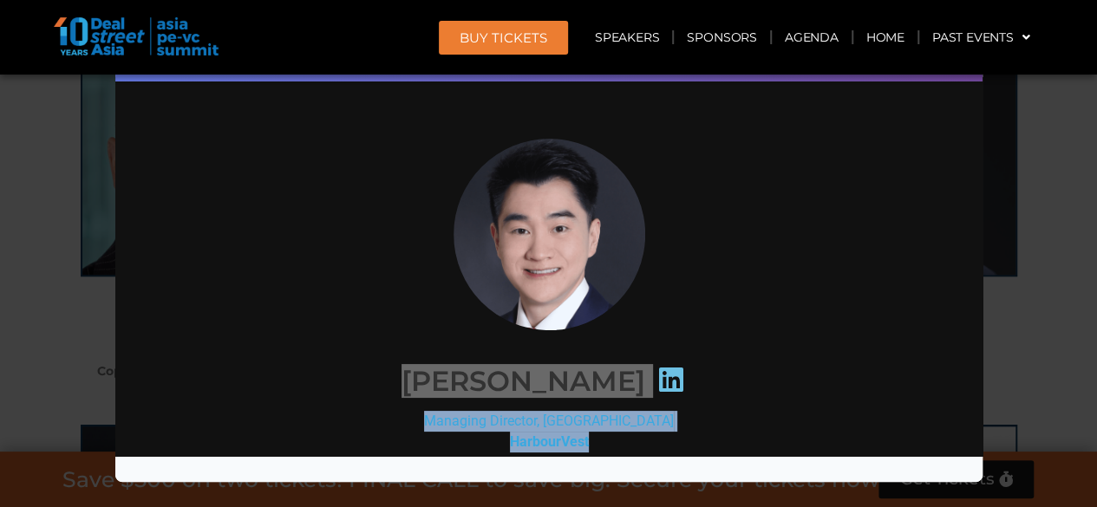
click at [0, 336] on div "Speaker Profile ×" at bounding box center [548, 253] width 1097 height 507
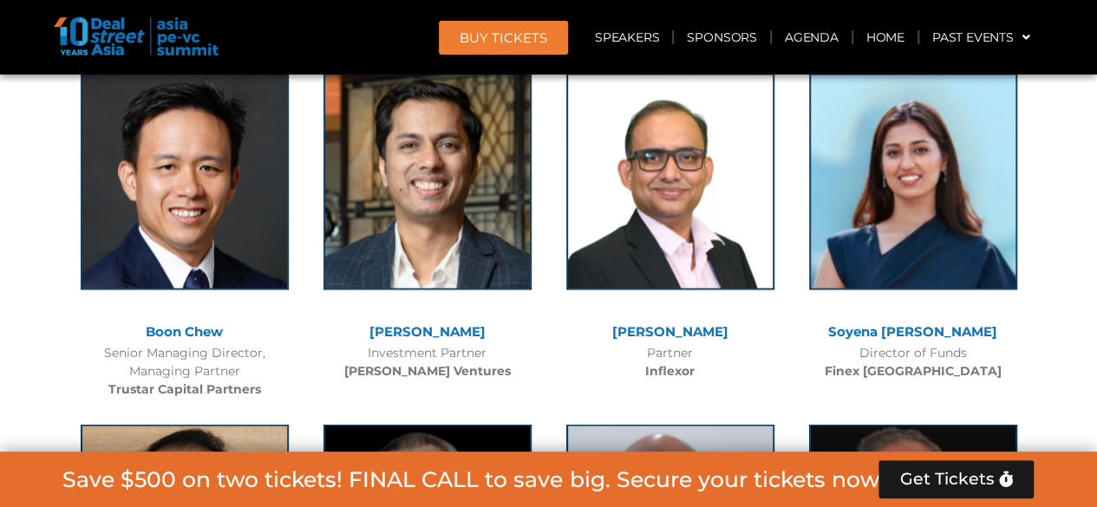
scroll to position [14560, 0]
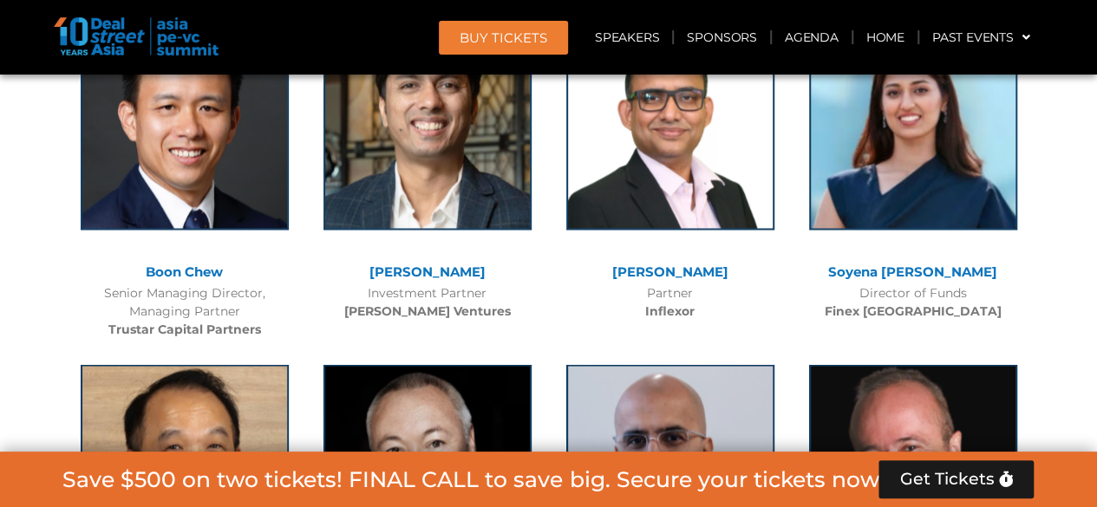
drag, startPoint x: 223, startPoint y: 233, endPoint x: 147, endPoint y: 205, distance: 81.2
click at [147, 347] on div "Jixun Foo Senior Managing Partner Granite Asia" at bounding box center [184, 513] width 243 height 333
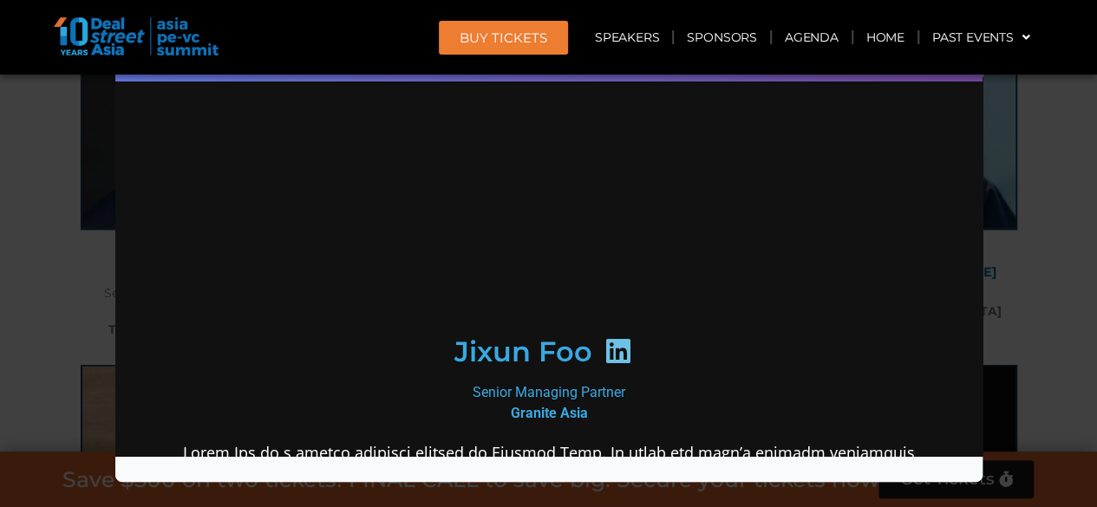
scroll to position [0, 0]
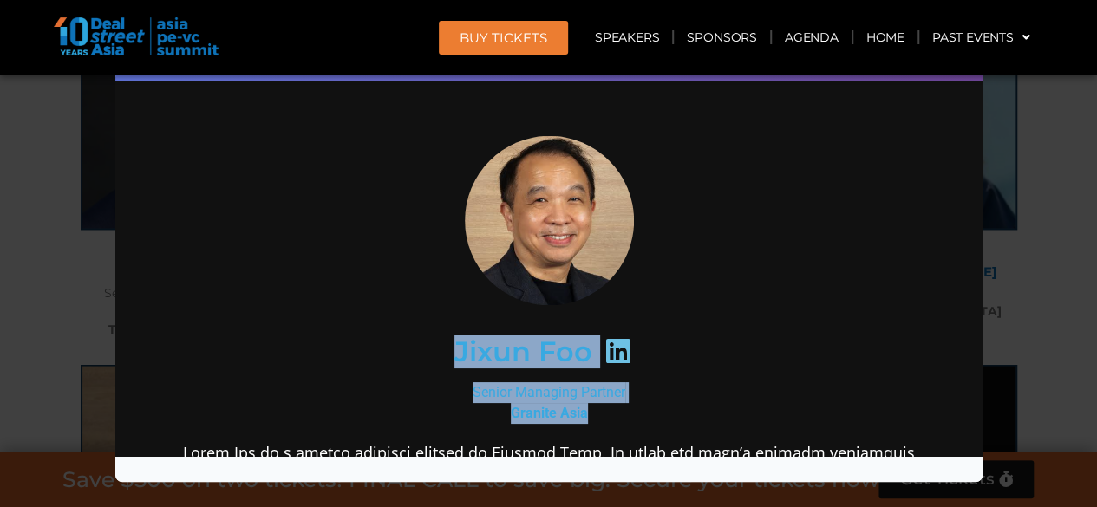
drag, startPoint x: 426, startPoint y: 349, endPoint x: 577, endPoint y: 408, distance: 162.0
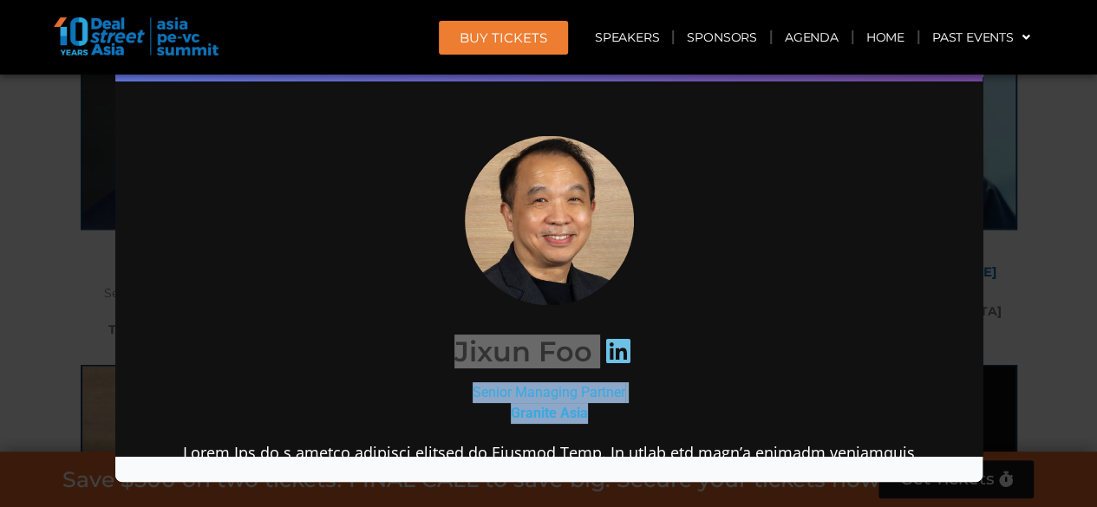
click at [78, 297] on div "Speaker Profile ×" at bounding box center [548, 253] width 1097 height 507
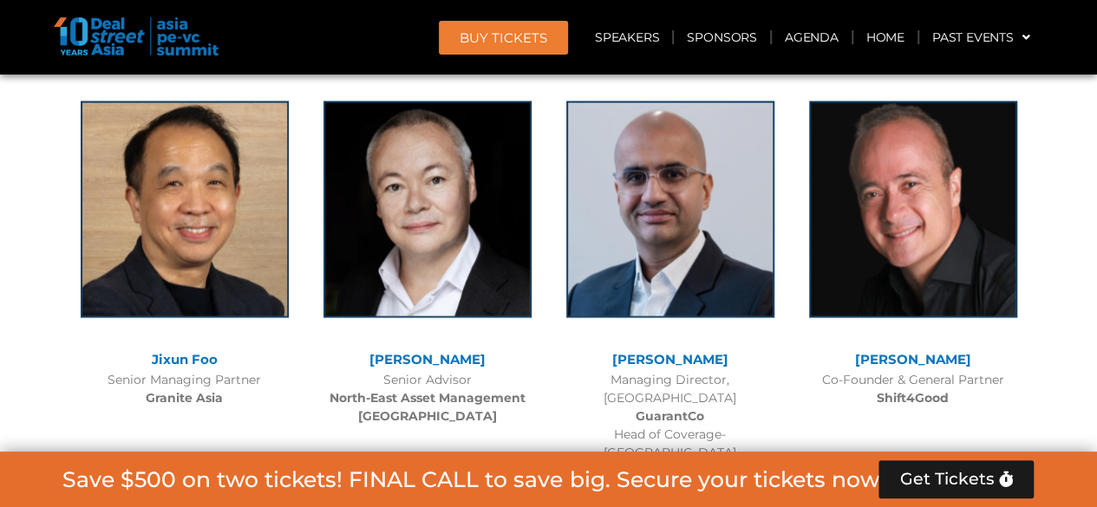
scroll to position [14820, 0]
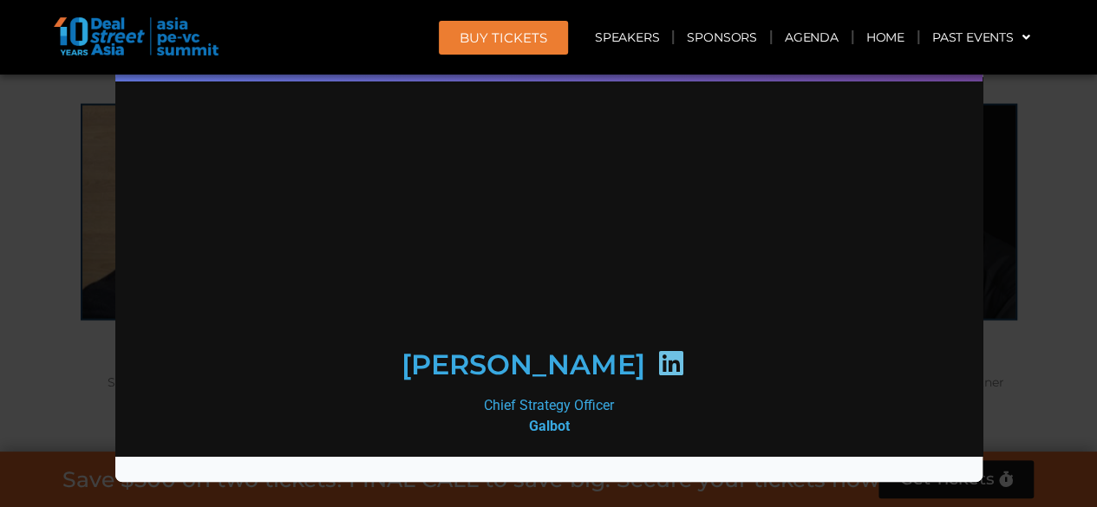
scroll to position [0, 0]
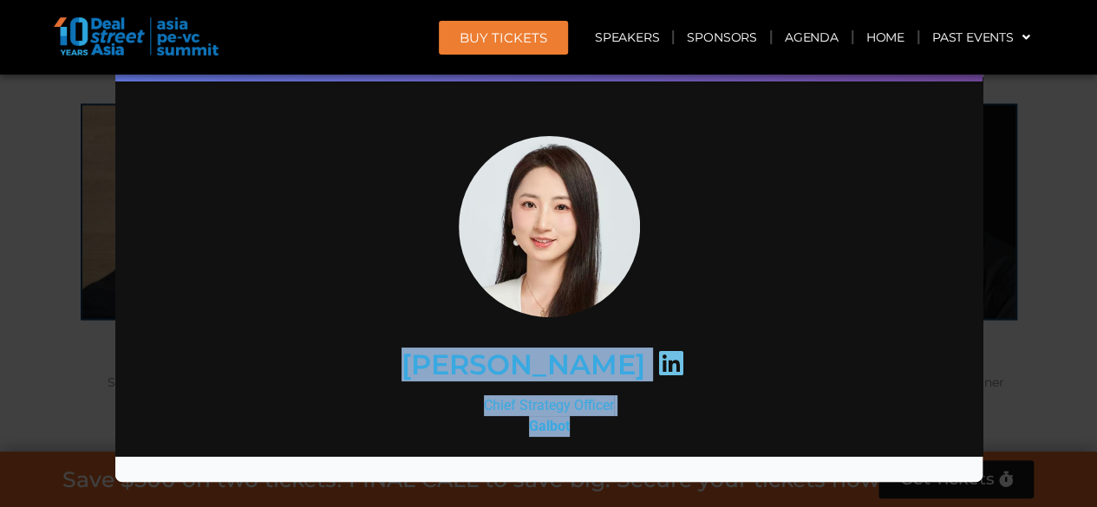
drag, startPoint x: 450, startPoint y: 376, endPoint x: 564, endPoint y: 427, distance: 125.0
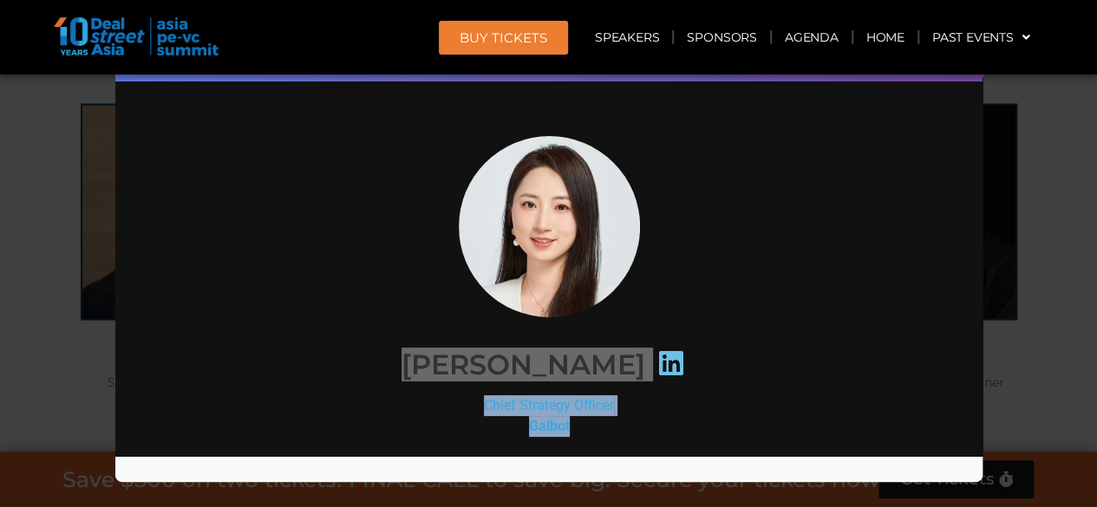
click at [1023, 341] on div "Speaker Profile ×" at bounding box center [548, 253] width 1097 height 507
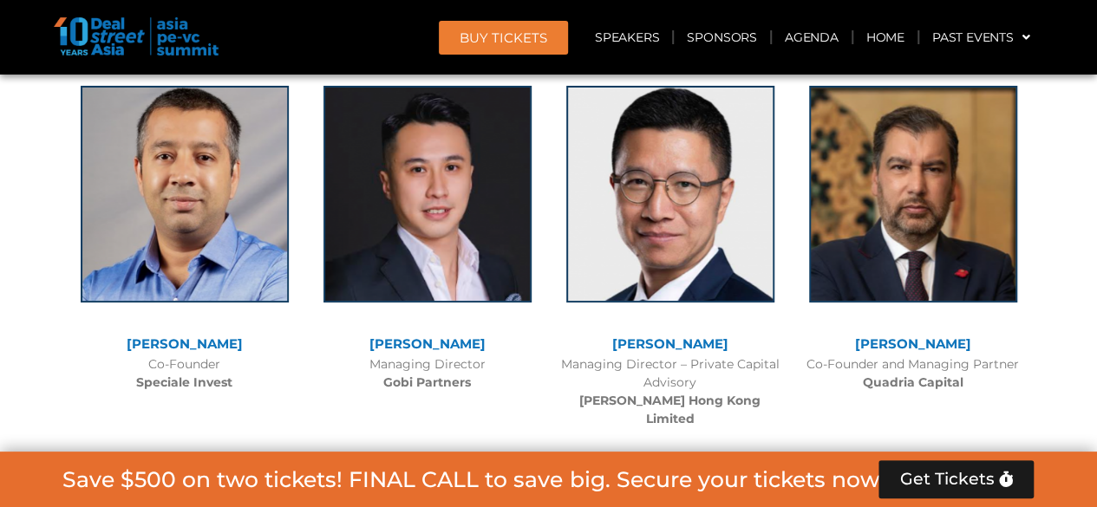
scroll to position [16294, 0]
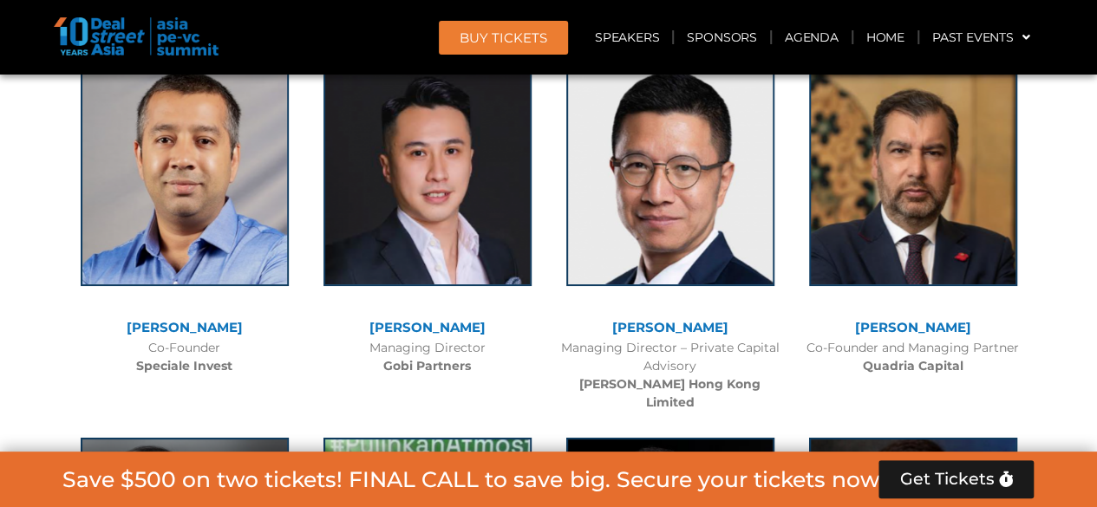
drag, startPoint x: 965, startPoint y: 295, endPoint x: 847, endPoint y: 207, distance: 146.9
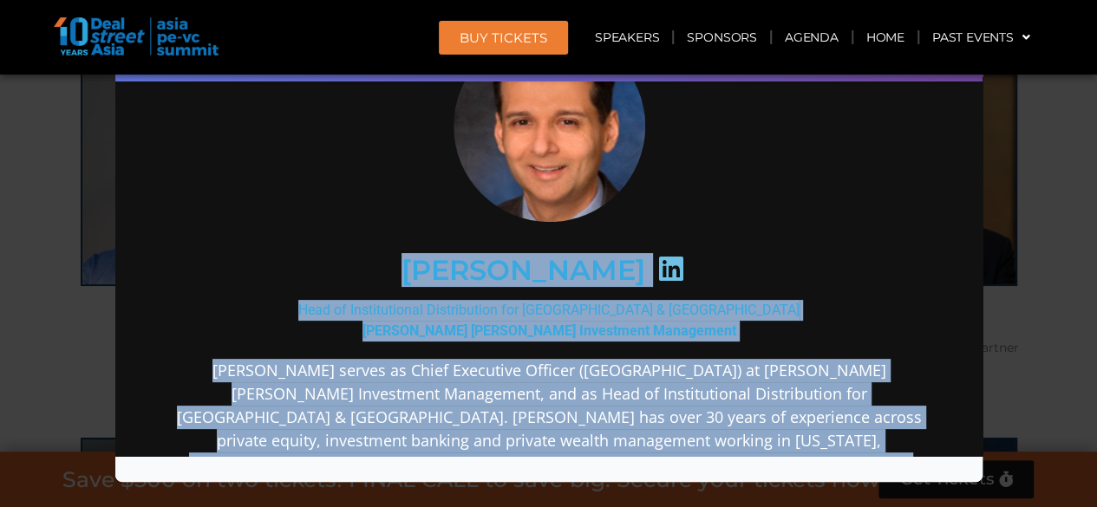
scroll to position [146, 0]
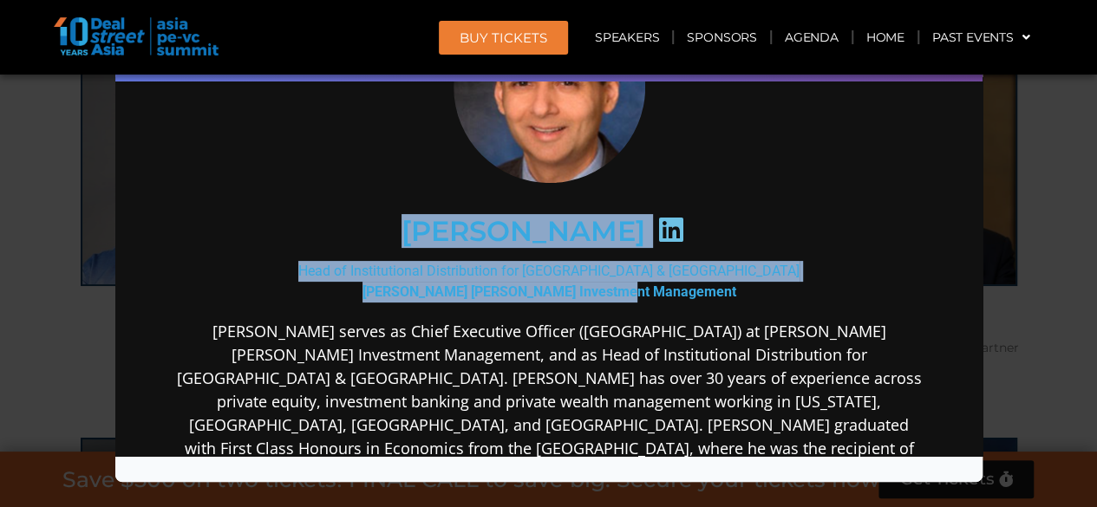
drag, startPoint x: 413, startPoint y: 373, endPoint x: 685, endPoint y: 299, distance: 282.0
click at [685, 299] on div "[PERSON_NAME] Head of Institutional Distribution for [GEOGRAPHIC_DATA] & [GEOGR…" at bounding box center [547, 373] width 749 height 767
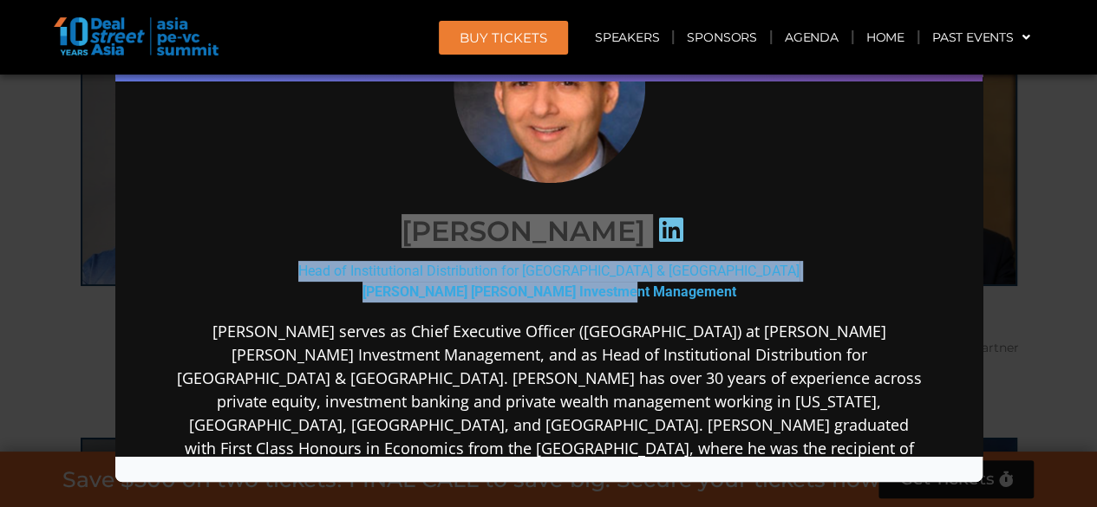
click at [1054, 289] on div "Speaker Profile ×" at bounding box center [548, 253] width 1097 height 507
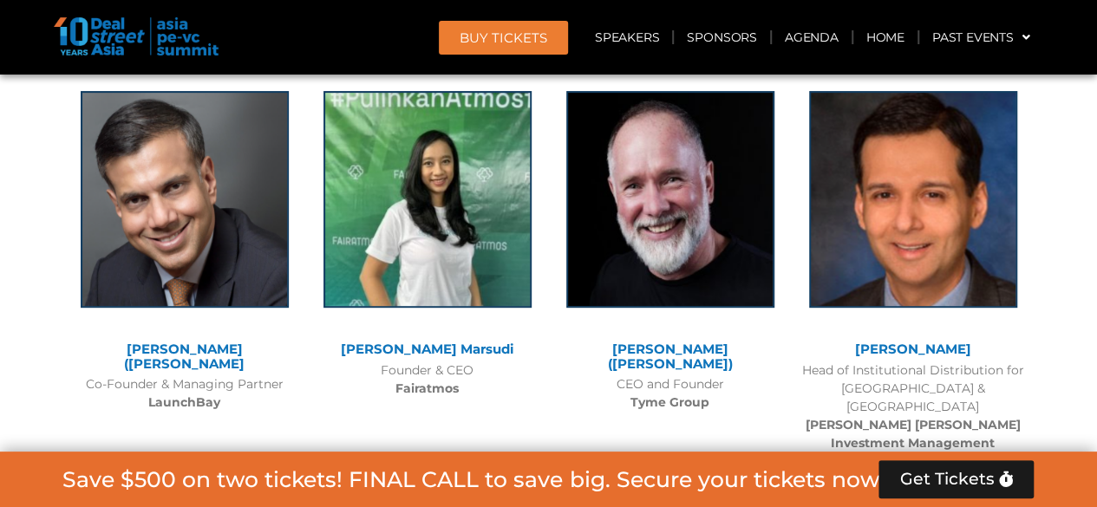
scroll to position [16901, 0]
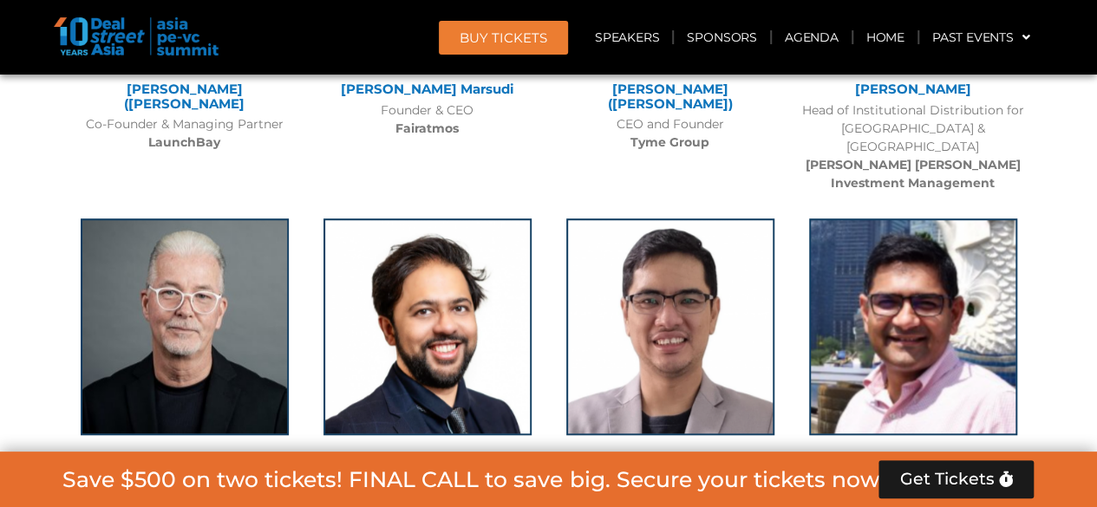
drag, startPoint x: 487, startPoint y: 374, endPoint x: 369, endPoint y: 327, distance: 126.9
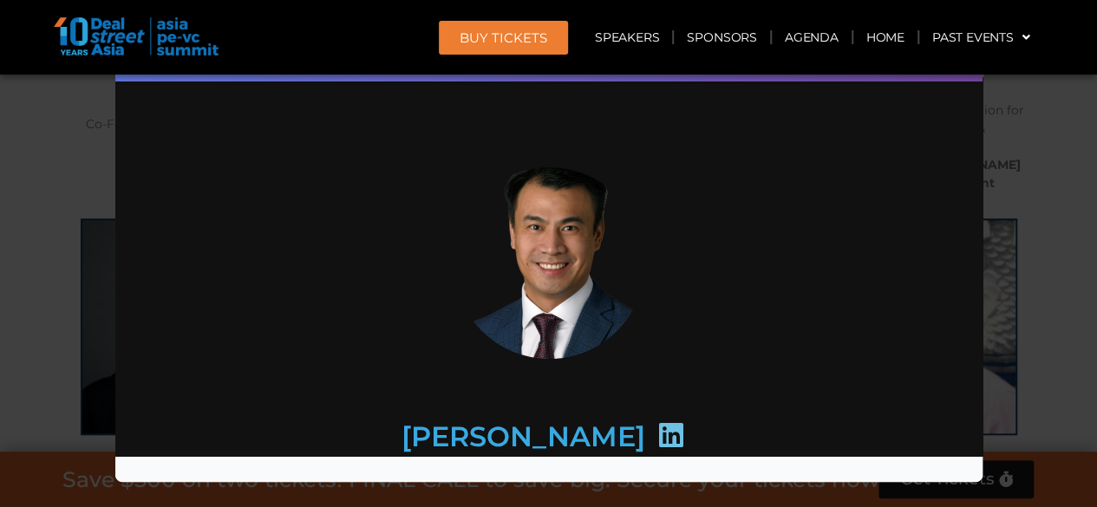
scroll to position [260, 0]
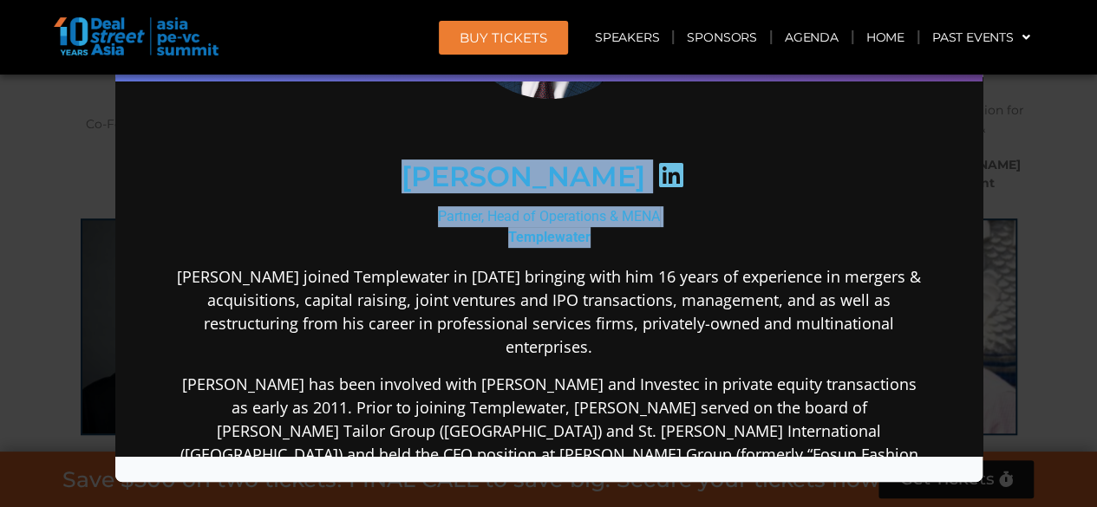
drag, startPoint x: 401, startPoint y: 175, endPoint x: 590, endPoint y: 236, distance: 197.7
click at [590, 236] on div "[PERSON_NAME] Partner, Head of Operations & MENA Templewater [PERSON_NAME] join…" at bounding box center [547, 427] width 749 height 1103
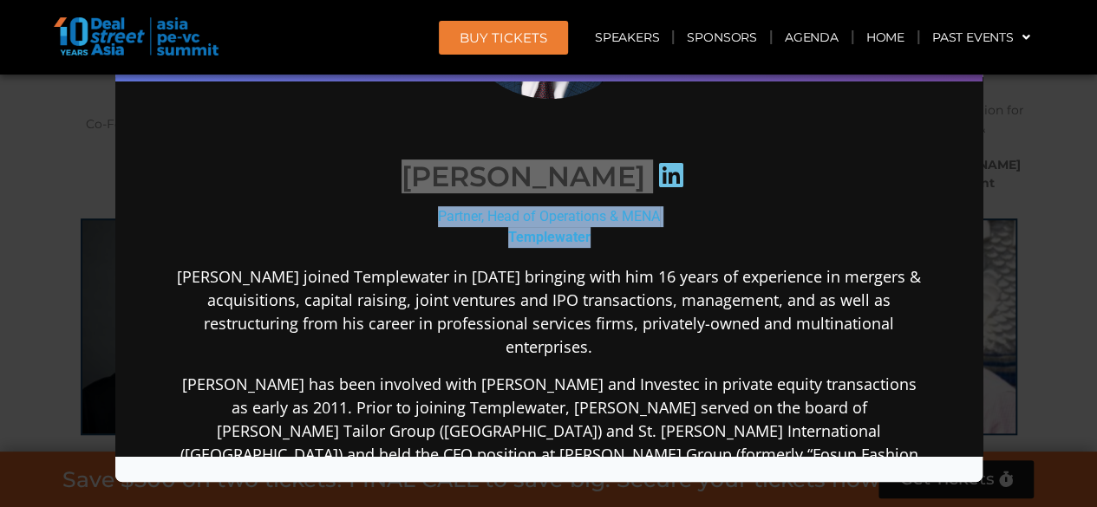
click at [16, 273] on div "Speaker Profile ×" at bounding box center [548, 253] width 1097 height 507
